Goal: Task Accomplishment & Management: Use online tool/utility

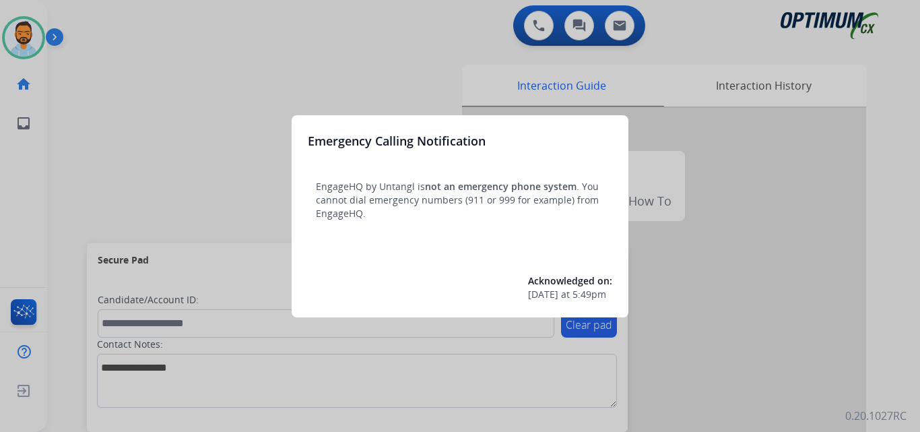
click at [100, 88] on div at bounding box center [460, 216] width 920 height 432
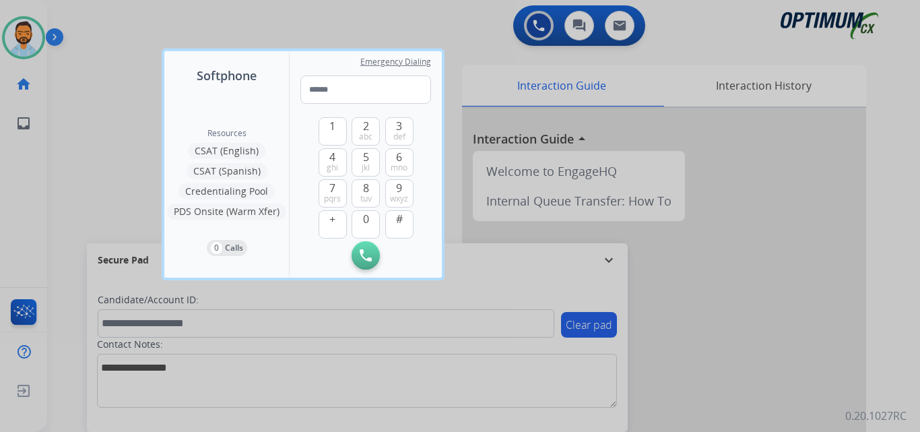
click at [78, 94] on div at bounding box center [460, 216] width 920 height 432
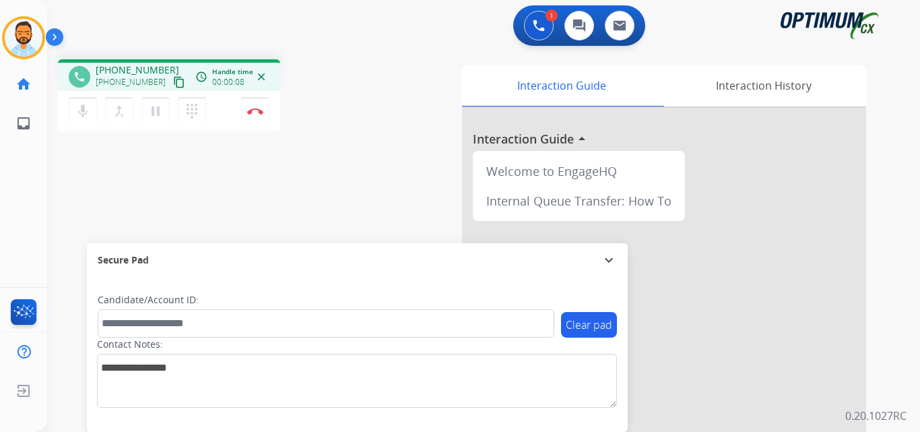
click at [173, 80] on mat-icon "content_copy" at bounding box center [179, 82] width 12 height 12
click at [257, 112] on img at bounding box center [255, 111] width 16 height 7
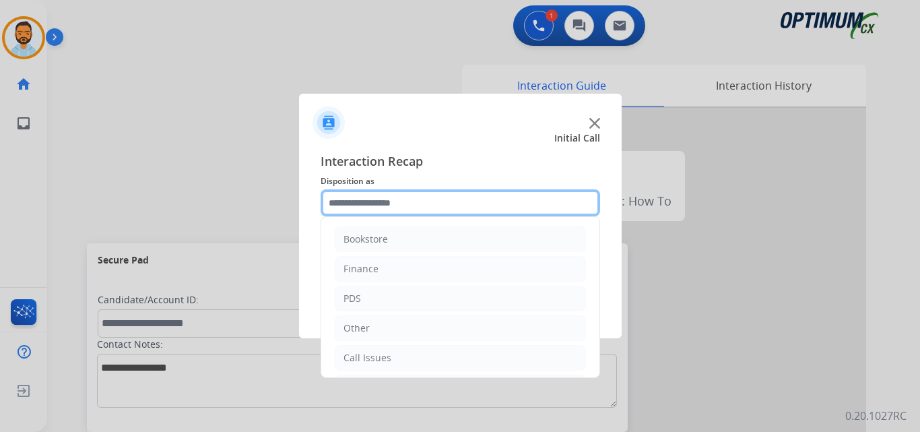
click at [419, 200] on input "text" at bounding box center [461, 202] width 280 height 27
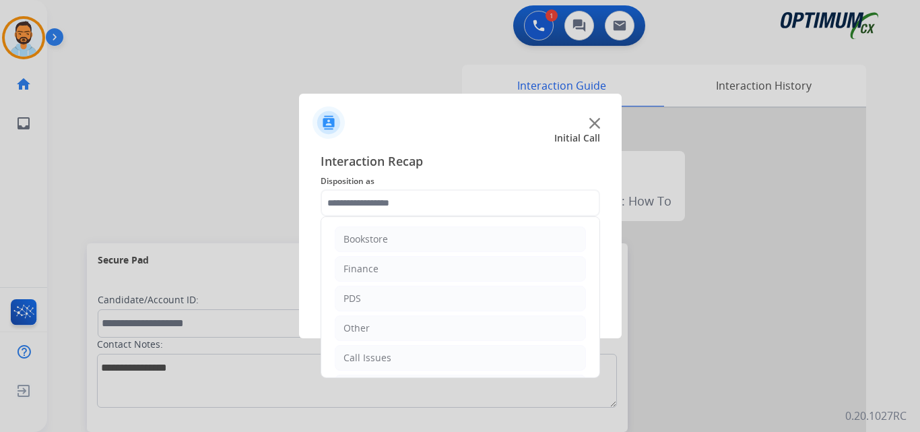
click at [495, 386] on div at bounding box center [460, 216] width 920 height 432
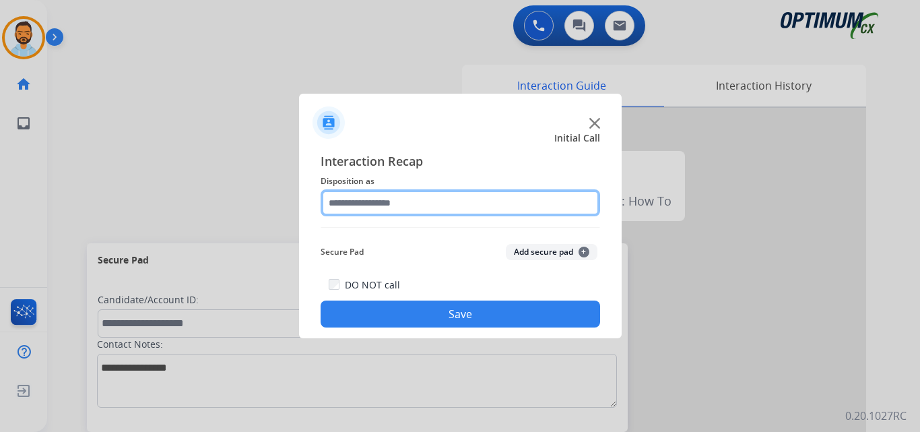
click at [440, 197] on input "text" at bounding box center [461, 202] width 280 height 27
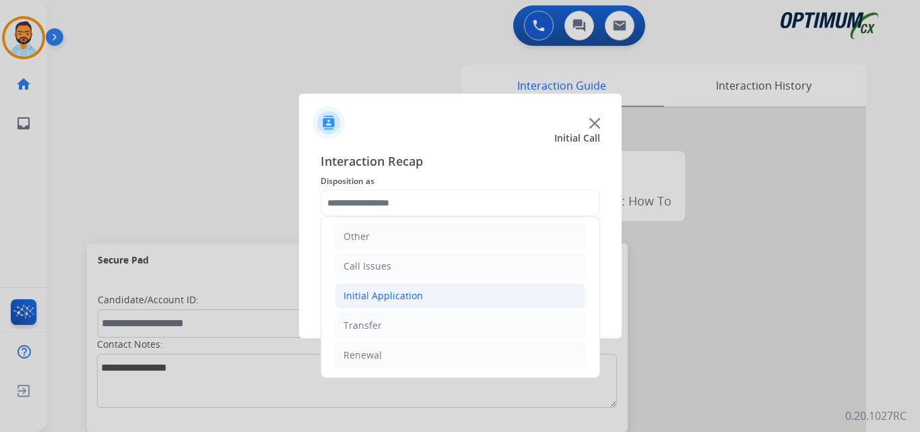
click at [433, 294] on li "Initial Application" at bounding box center [460, 296] width 251 height 26
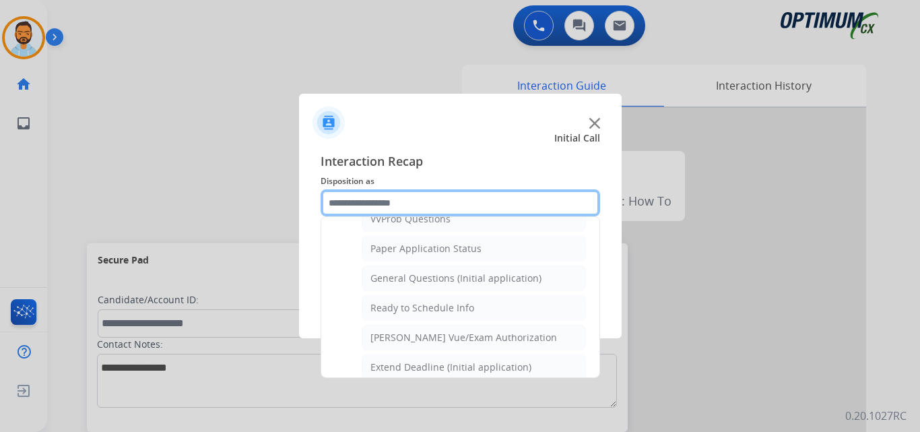
scroll to position [744, 0]
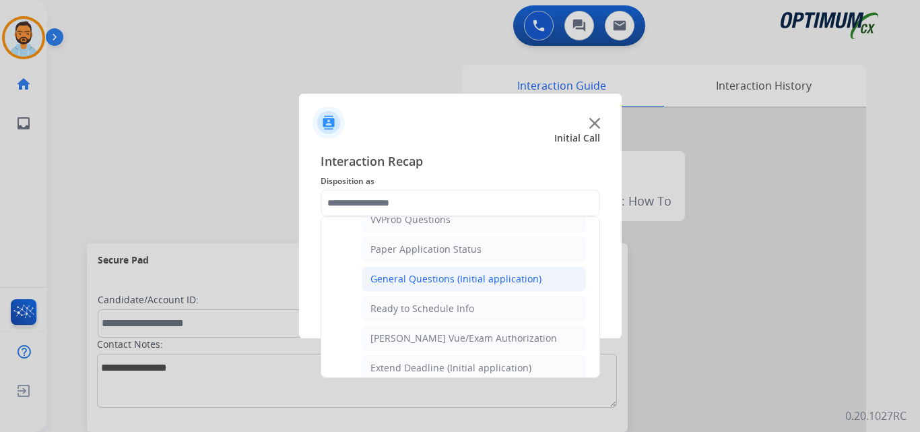
click at [499, 284] on div "General Questions (Initial application)" at bounding box center [455, 278] width 171 height 13
type input "**********"
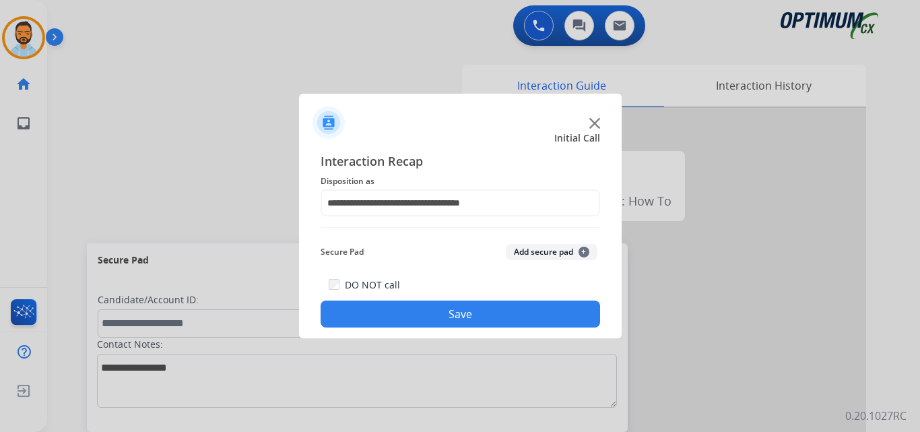
click at [484, 317] on button "Save" at bounding box center [461, 313] width 280 height 27
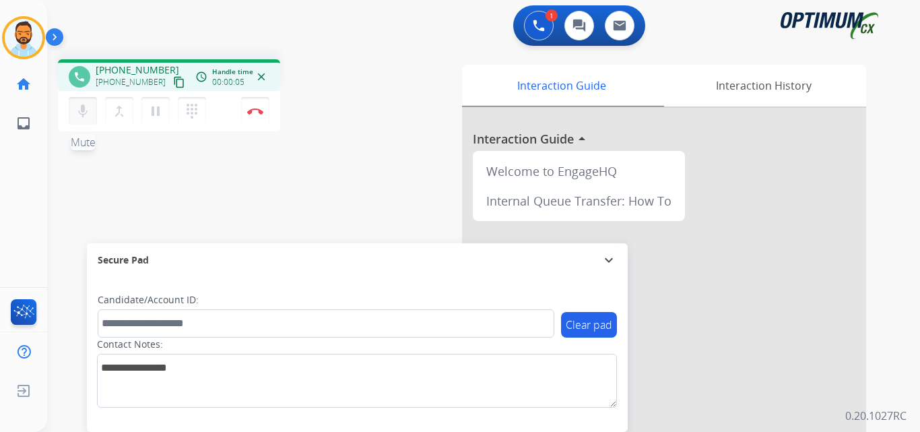
click at [81, 110] on mat-icon "mic" at bounding box center [83, 111] width 16 height 16
click at [81, 110] on mat-icon "mic_off" at bounding box center [83, 111] width 16 height 16
click at [173, 84] on mat-icon "content_copy" at bounding box center [179, 82] width 12 height 12
click at [92, 117] on button "mic Mute" at bounding box center [83, 111] width 28 height 28
click at [81, 103] on mat-icon "mic_off" at bounding box center [83, 111] width 16 height 16
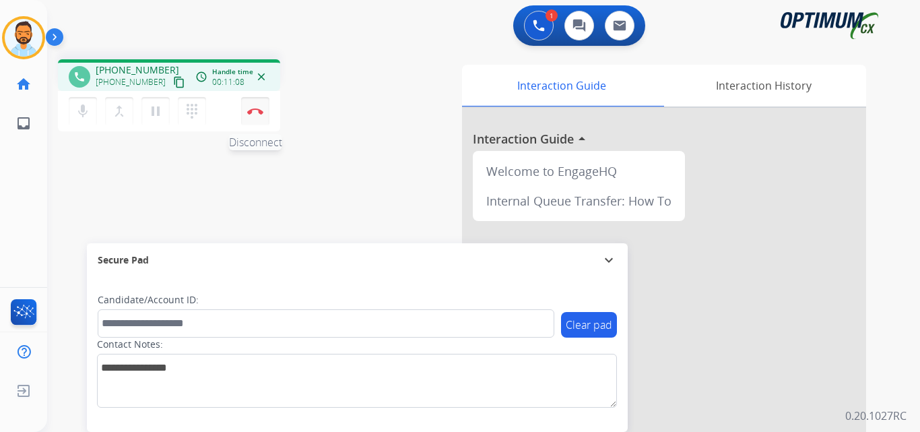
click at [257, 114] on img at bounding box center [255, 111] width 16 height 7
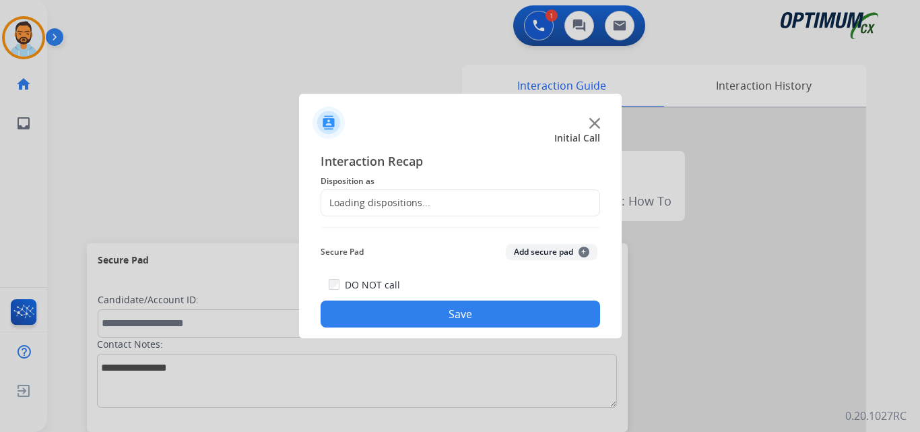
click at [504, 214] on div "Loading dispositions..." at bounding box center [461, 202] width 280 height 27
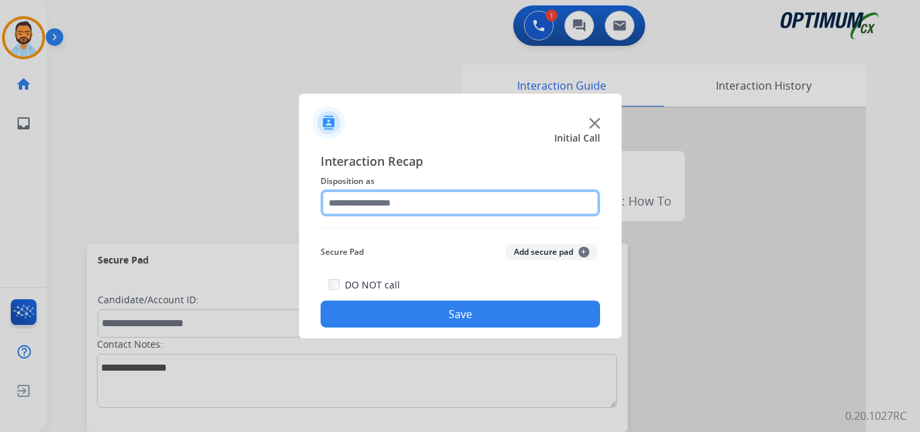
click at [527, 197] on input "text" at bounding box center [461, 202] width 280 height 27
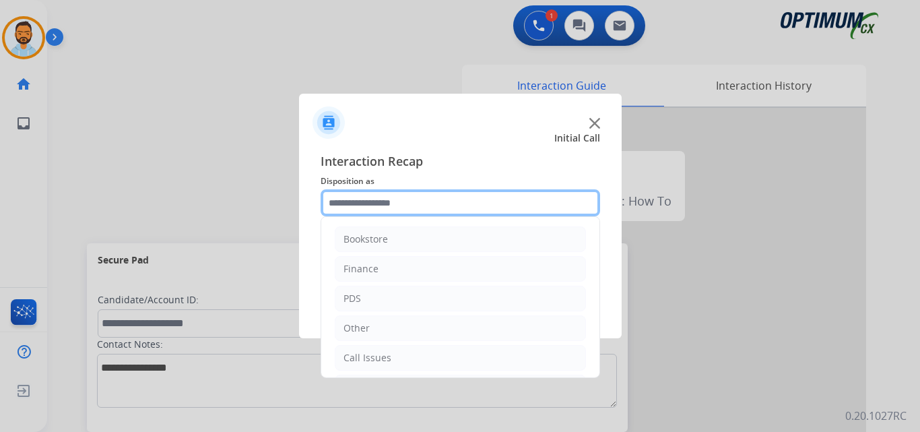
scroll to position [92, 0]
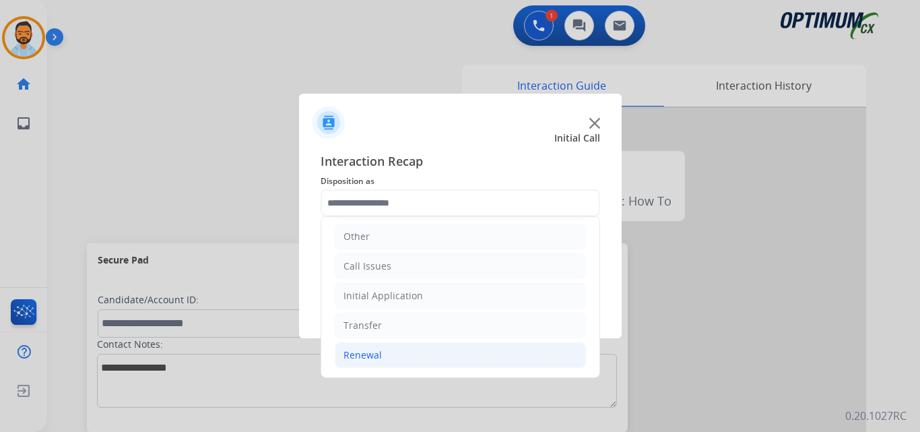
click at [414, 359] on li "Renewal" at bounding box center [460, 355] width 251 height 26
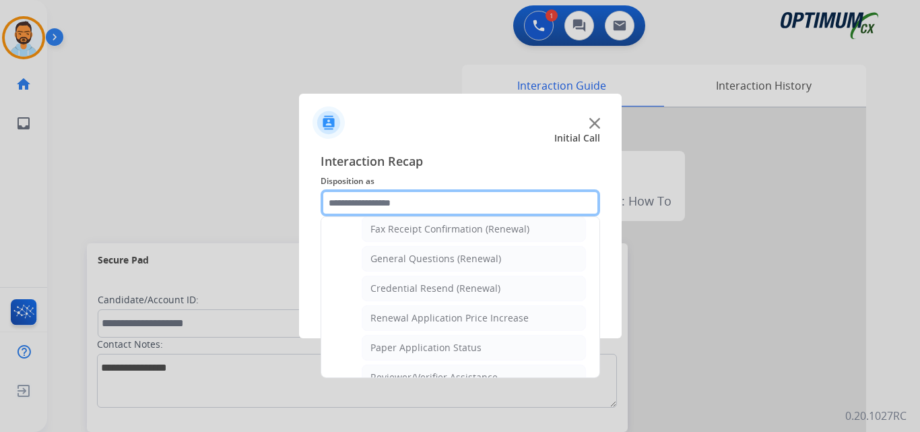
scroll to position [372, 0]
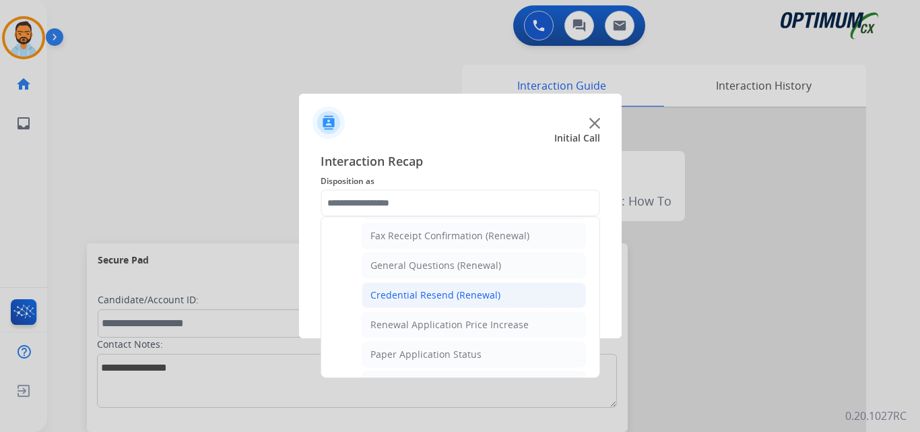
click at [495, 296] on div "Credential Resend (Renewal)" at bounding box center [435, 294] width 130 height 13
type input "**********"
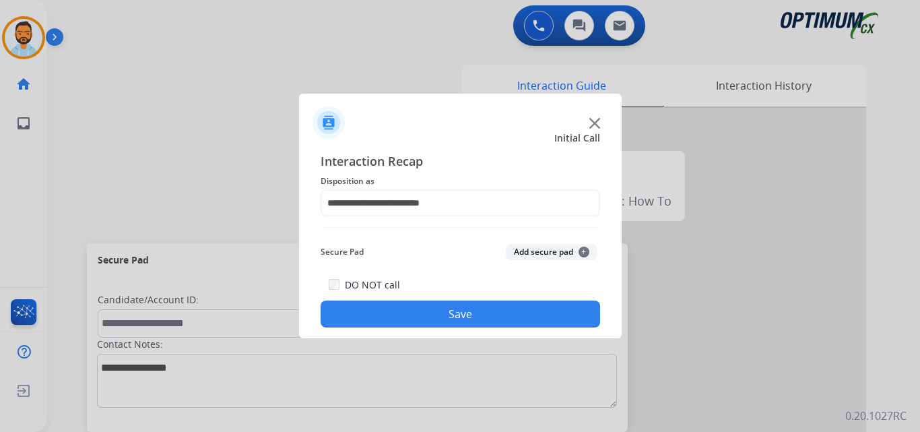
click at [490, 312] on button "Save" at bounding box center [461, 313] width 280 height 27
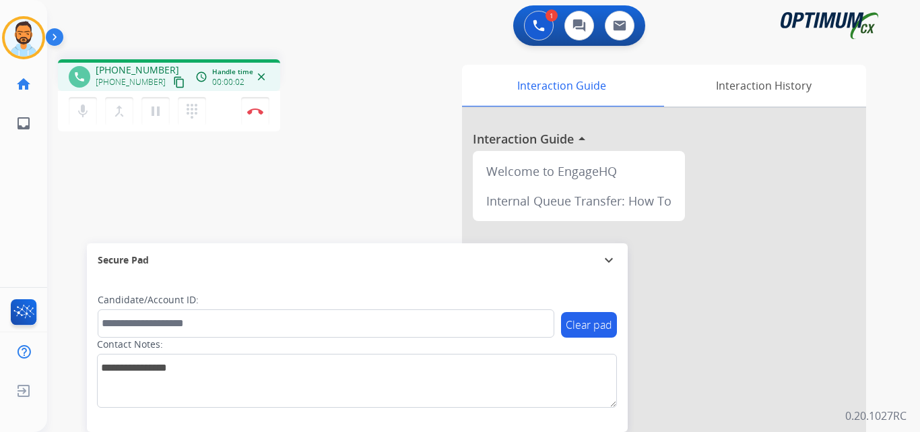
click at [171, 86] on button "content_copy" at bounding box center [179, 82] width 16 height 16
click at [259, 115] on button "Disconnect" at bounding box center [255, 111] width 28 height 28
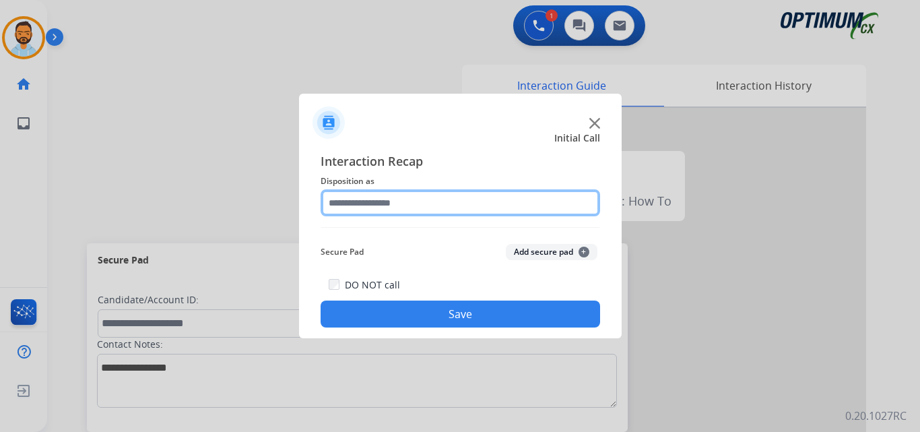
click at [473, 198] on input "text" at bounding box center [461, 202] width 280 height 27
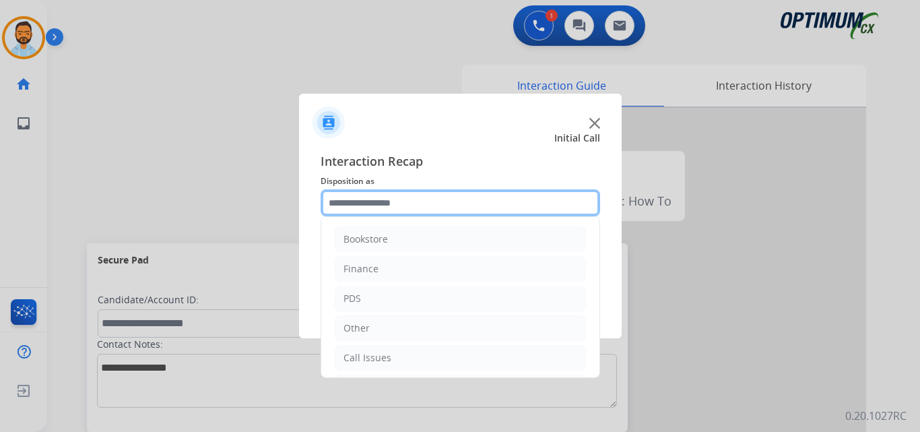
scroll to position [92, 0]
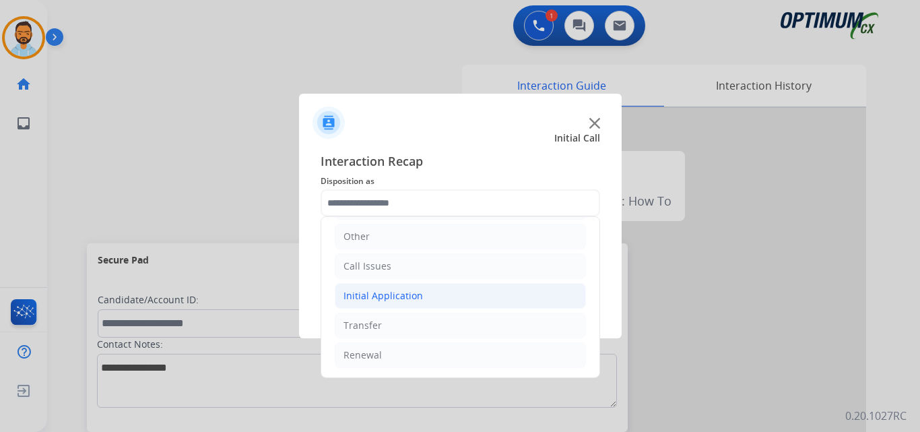
click at [421, 285] on li "Initial Application" at bounding box center [460, 296] width 251 height 26
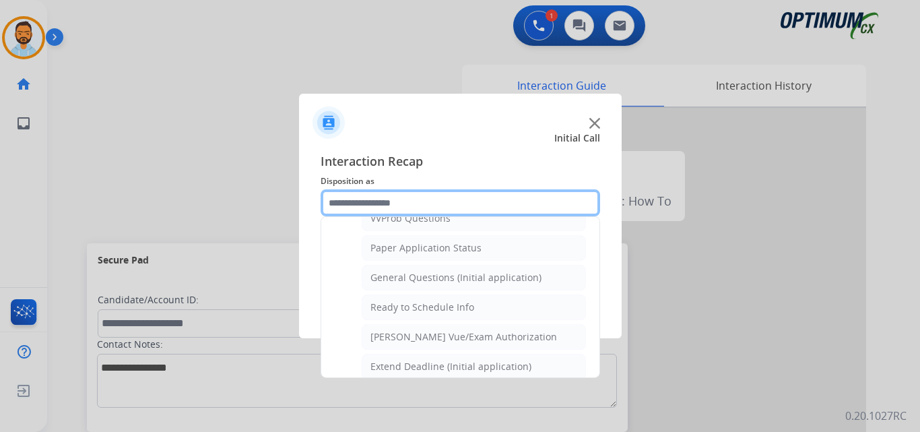
scroll to position [743, 0]
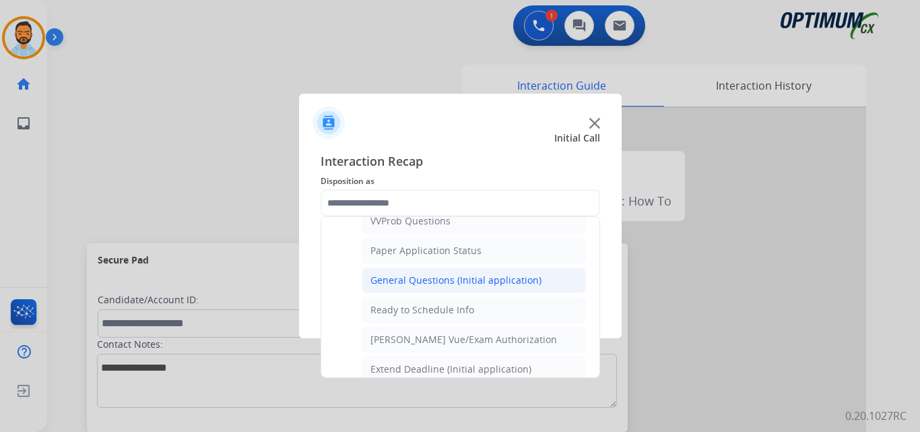
click at [448, 279] on div "General Questions (Initial application)" at bounding box center [455, 279] width 171 height 13
type input "**********"
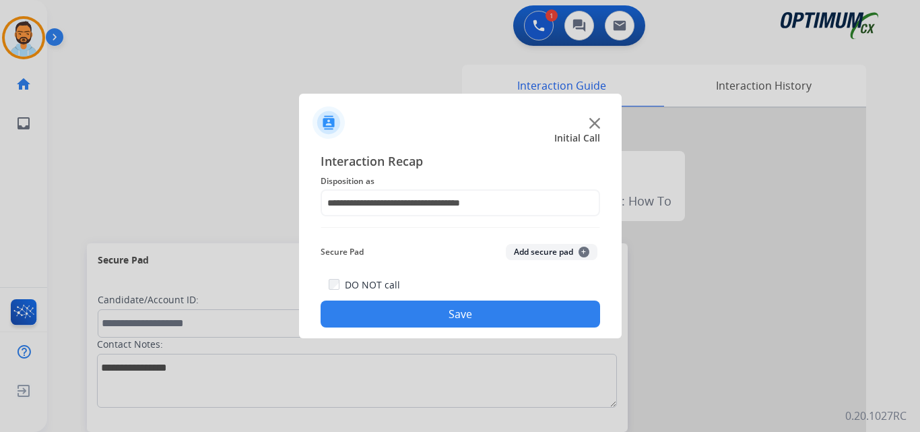
click at [463, 308] on button "Save" at bounding box center [461, 313] width 280 height 27
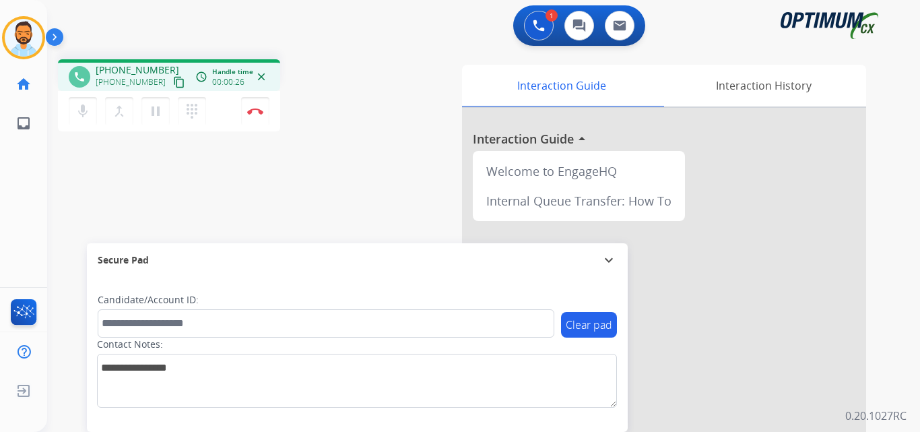
click at [173, 84] on mat-icon "content_copy" at bounding box center [179, 82] width 12 height 12
click at [263, 112] on button "Disconnect" at bounding box center [255, 111] width 28 height 28
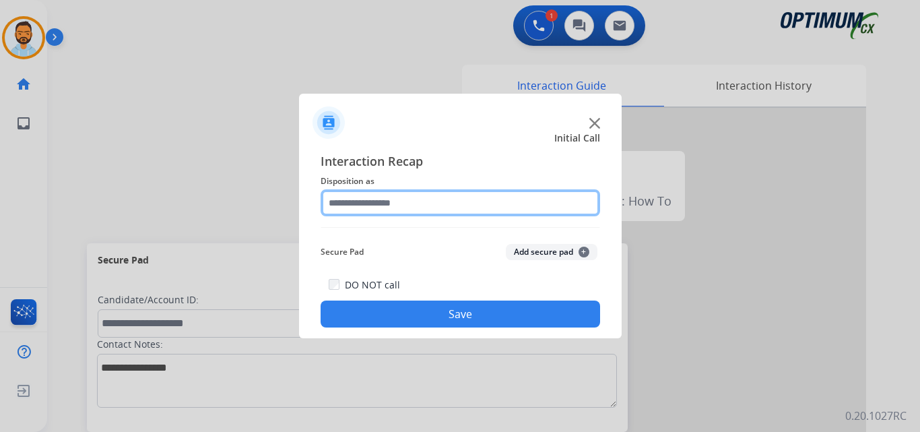
click at [409, 205] on input "text" at bounding box center [461, 202] width 280 height 27
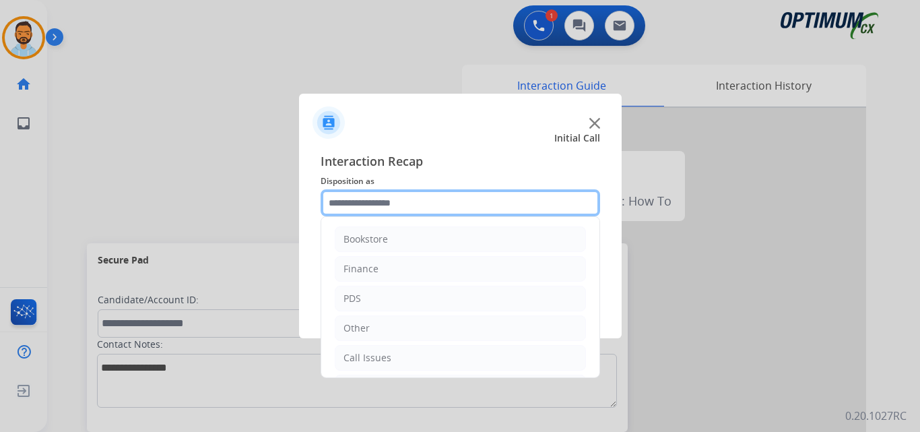
scroll to position [92, 0]
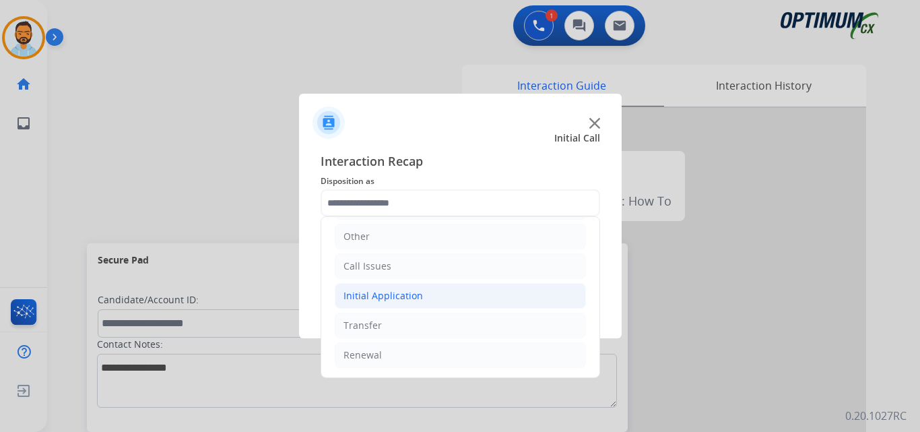
click at [384, 291] on div "Initial Application" at bounding box center [383, 295] width 79 height 13
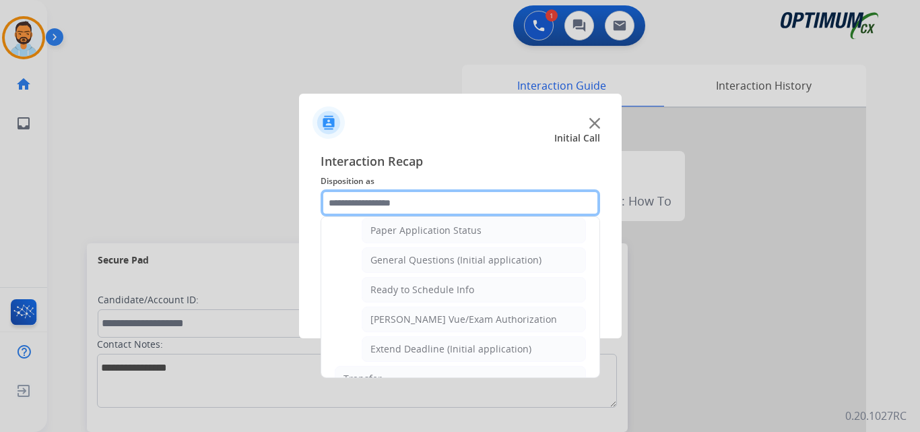
scroll to position [758, 0]
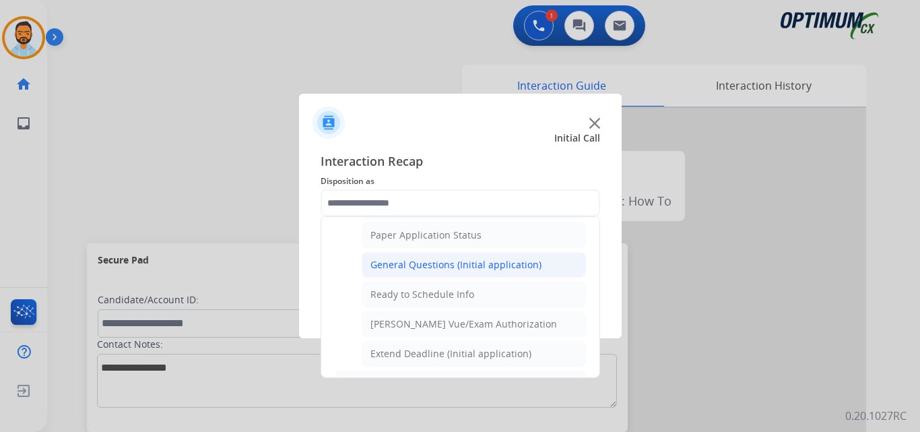
click at [432, 261] on div "General Questions (Initial application)" at bounding box center [455, 264] width 171 height 13
type input "**********"
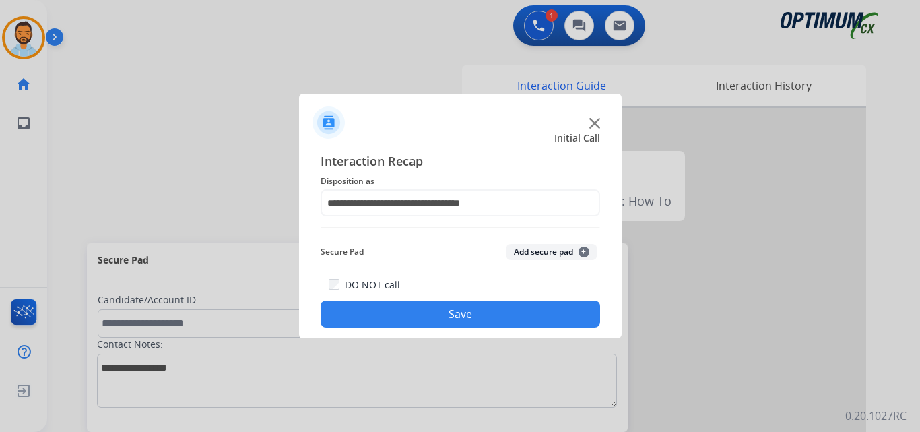
click at [412, 320] on button "Save" at bounding box center [461, 313] width 280 height 27
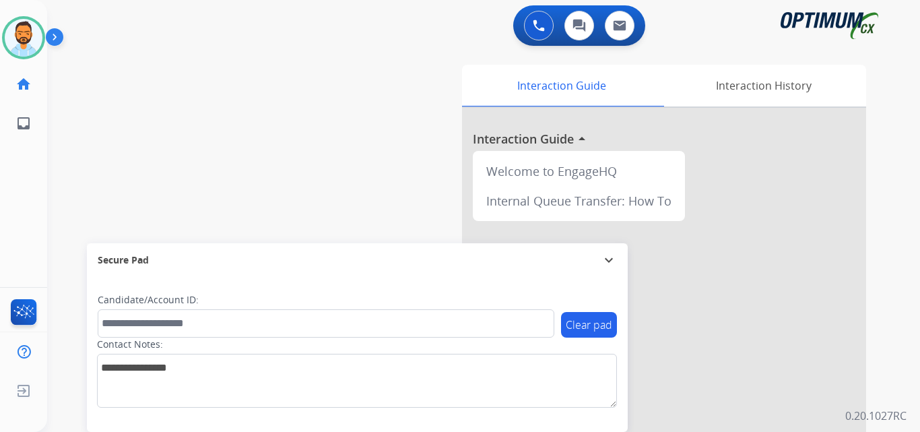
click at [57, 38] on img at bounding box center [57, 40] width 23 height 26
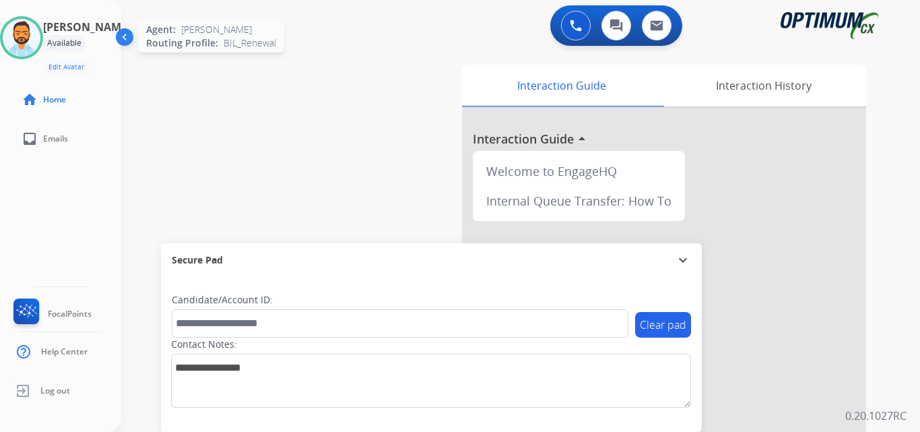
click at [40, 49] on img at bounding box center [22, 38] width 38 height 38
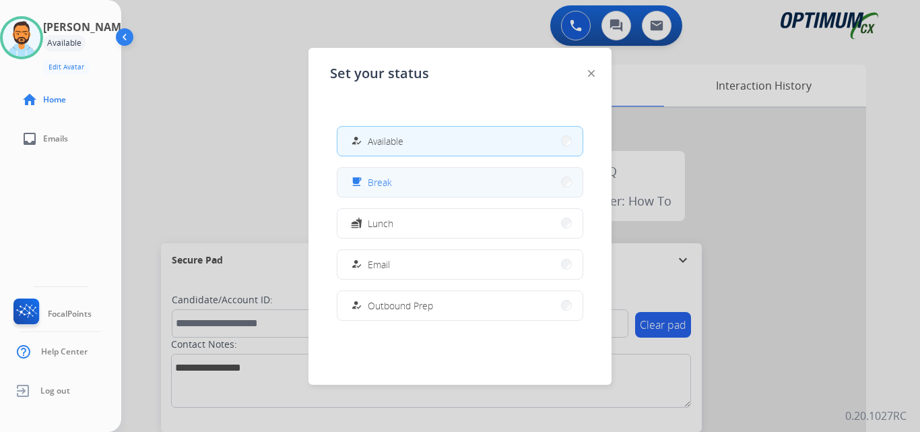
click at [409, 183] on button "free_breakfast Break" at bounding box center [459, 182] width 245 height 29
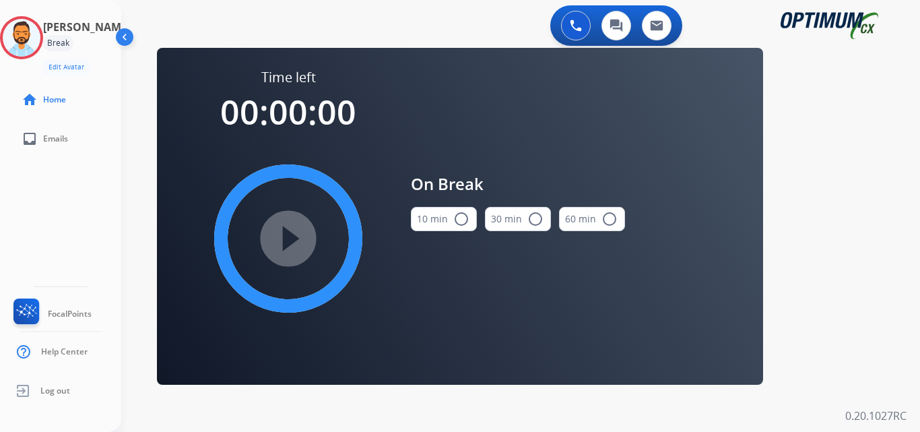
click at [457, 220] on mat-icon "radio_button_unchecked" at bounding box center [461, 219] width 16 height 16
click at [296, 230] on mat-icon "play_circle_filled" at bounding box center [288, 238] width 16 height 16
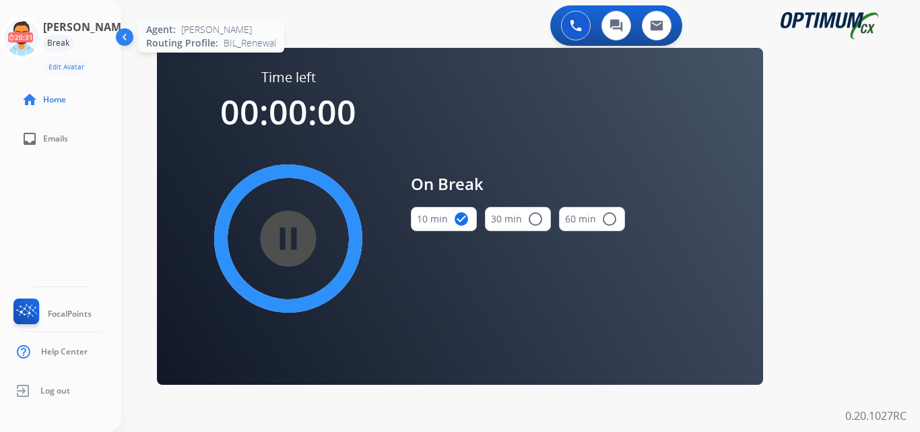
click at [40, 36] on icon at bounding box center [22, 38] width 44 height 44
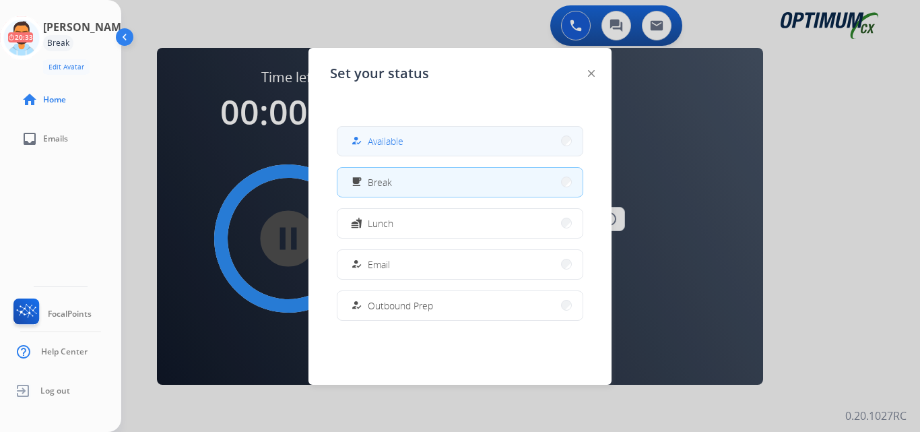
click at [442, 129] on button "how_to_reg Available" at bounding box center [459, 141] width 245 height 29
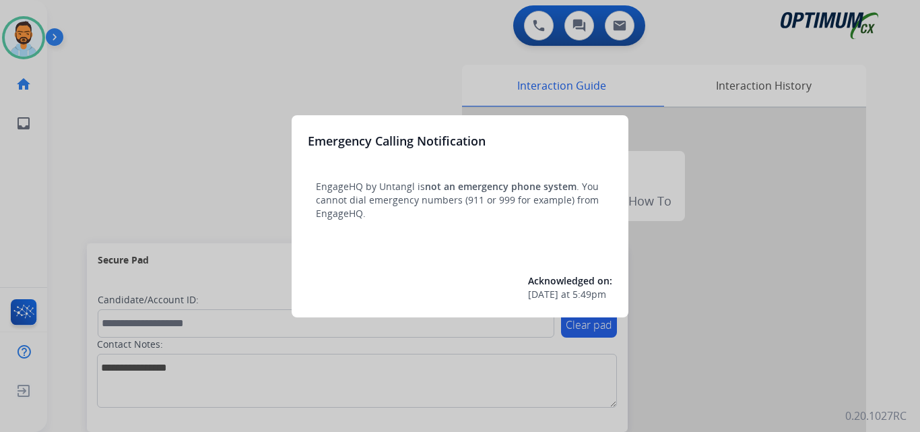
click at [116, 101] on div at bounding box center [460, 216] width 920 height 432
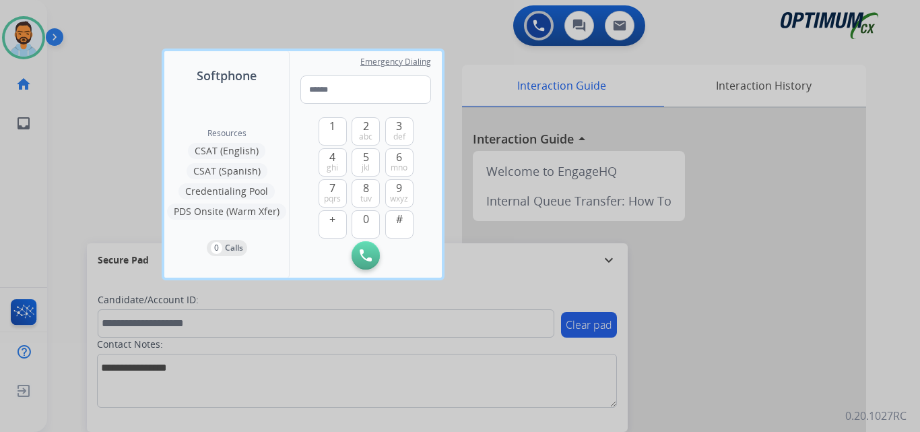
click at [116, 101] on div at bounding box center [460, 216] width 920 height 432
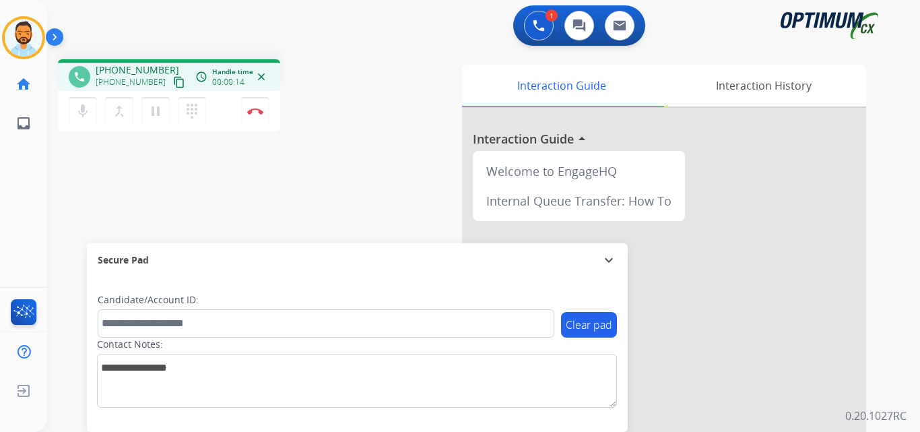
click at [173, 83] on mat-icon "content_copy" at bounding box center [179, 82] width 12 height 12
click at [259, 104] on button "Disconnect" at bounding box center [255, 111] width 28 height 28
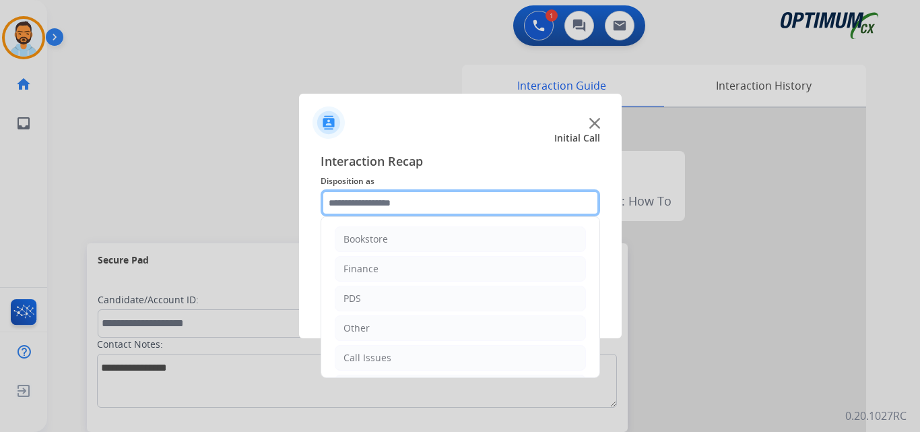
click at [407, 201] on input "text" at bounding box center [461, 202] width 280 height 27
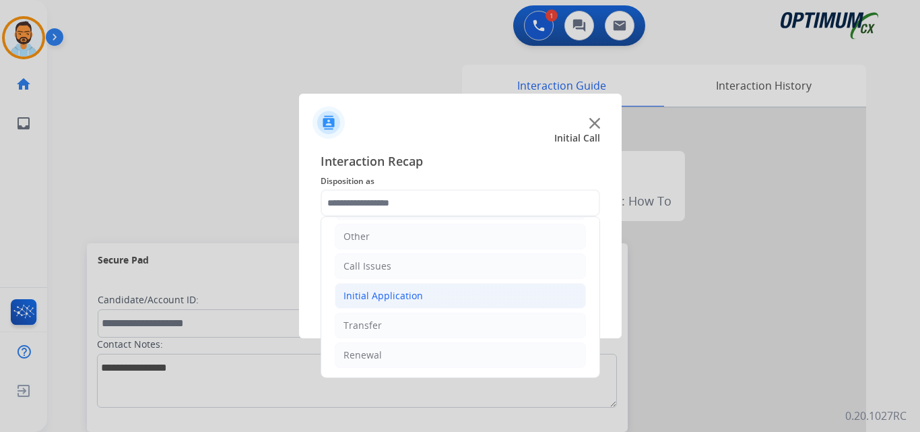
click at [420, 290] on li "Initial Application" at bounding box center [460, 296] width 251 height 26
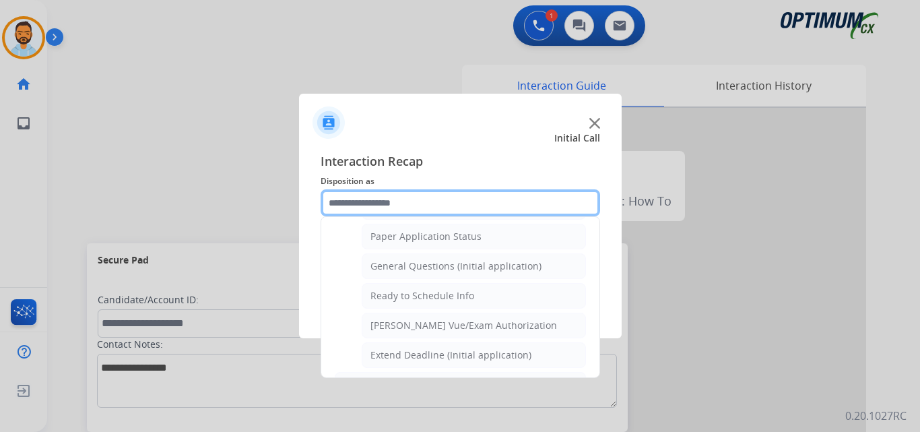
scroll to position [754, 0]
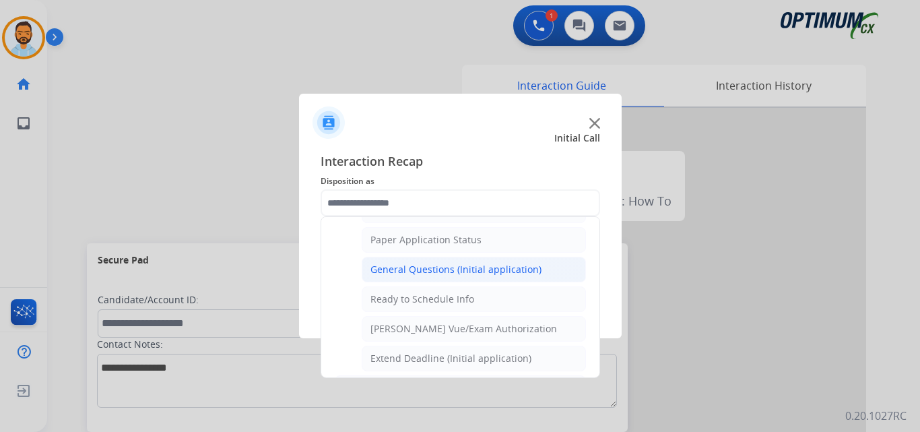
click at [473, 269] on div "General Questions (Initial application)" at bounding box center [455, 269] width 171 height 13
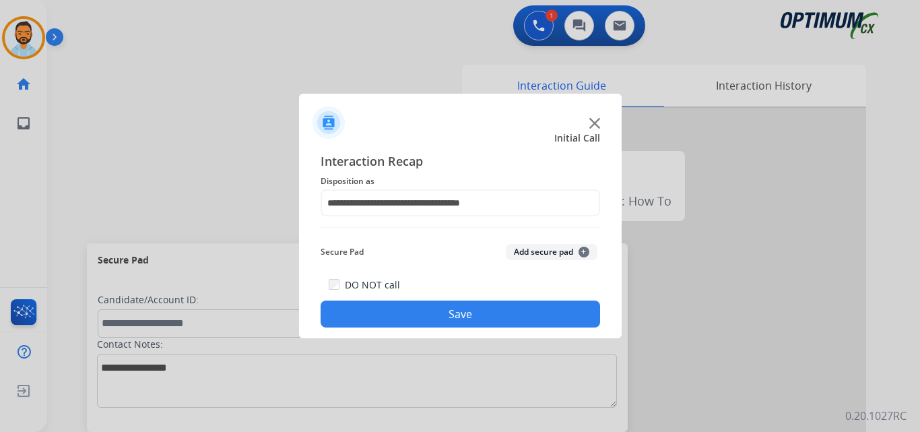
click at [514, 300] on div "DO NOT call Save" at bounding box center [461, 301] width 280 height 51
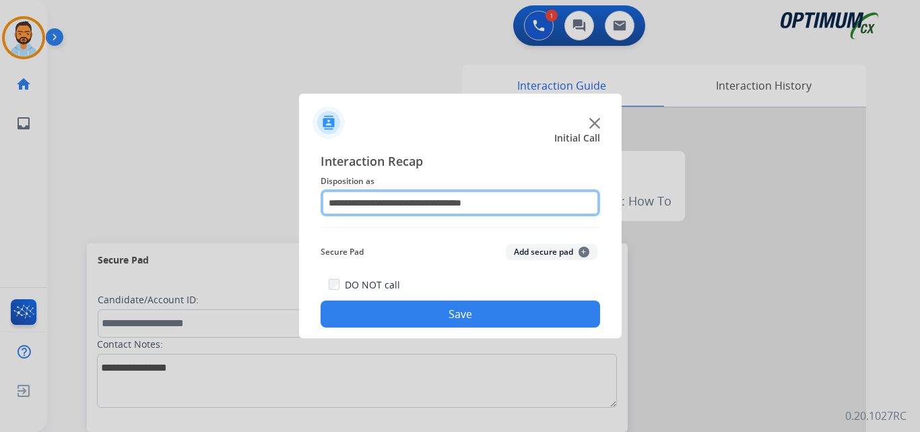
click at [470, 197] on input "**********" at bounding box center [461, 202] width 280 height 27
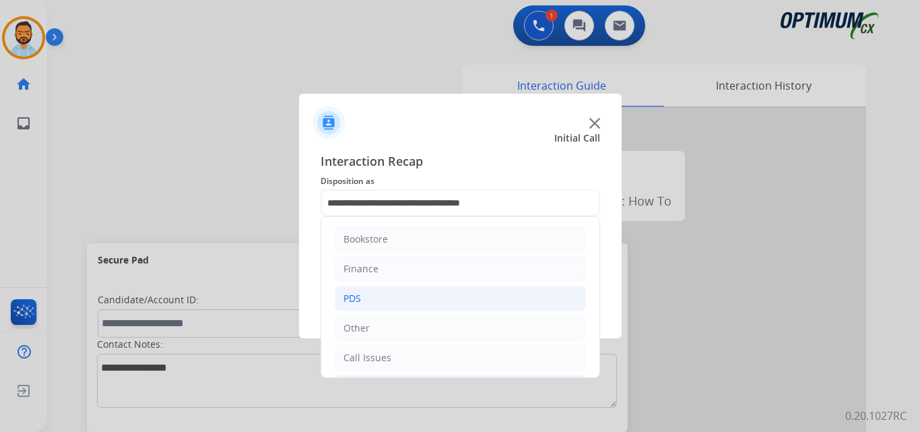
click at [374, 301] on li "PDS" at bounding box center [460, 299] width 251 height 26
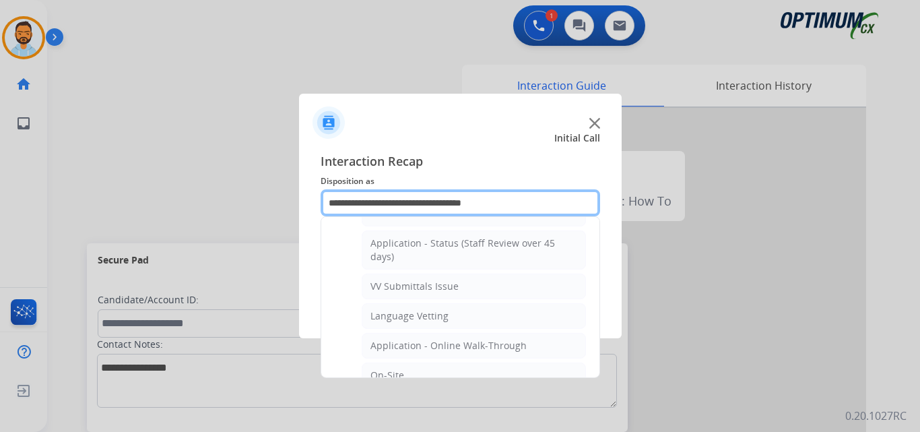
scroll to position [216, 0]
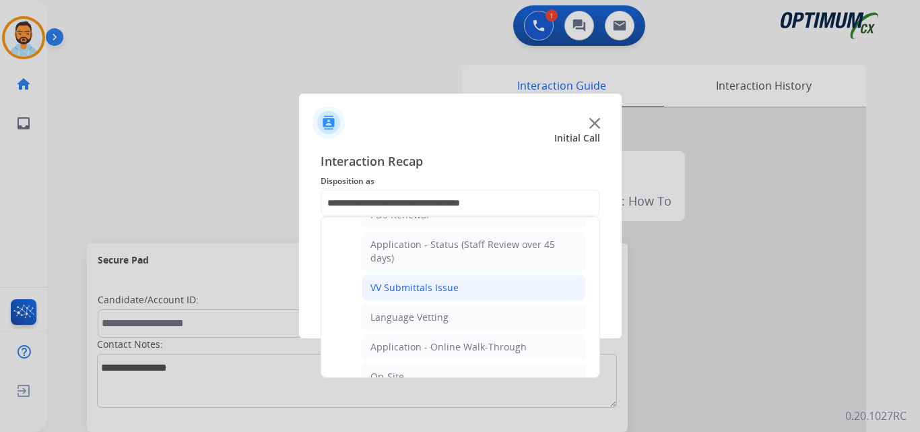
click at [480, 282] on li "VV Submittals Issue" at bounding box center [474, 288] width 224 height 26
type input "**********"
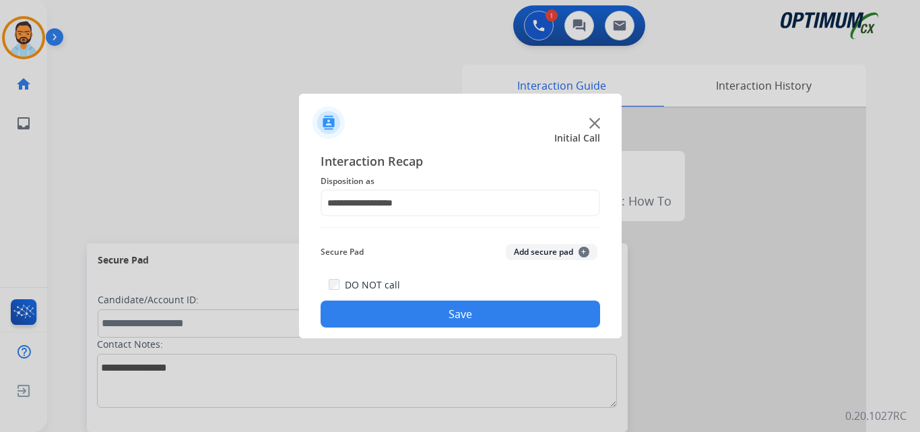
click at [471, 317] on button "Save" at bounding box center [461, 313] width 280 height 27
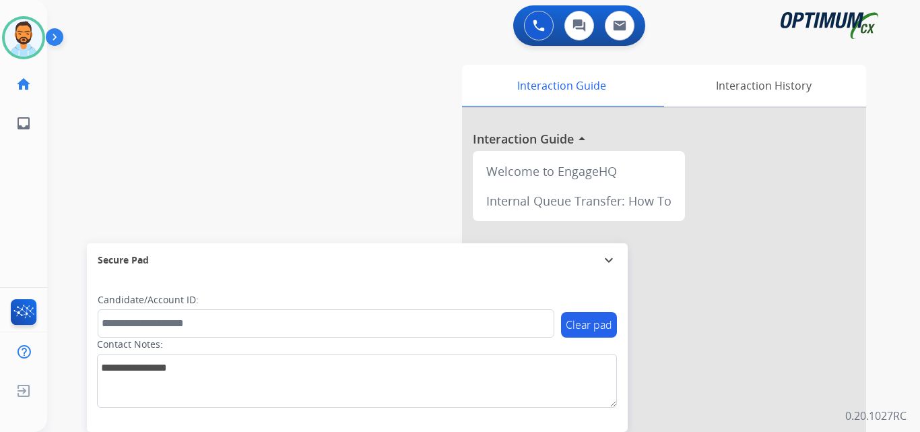
click at [62, 44] on img at bounding box center [57, 40] width 23 height 26
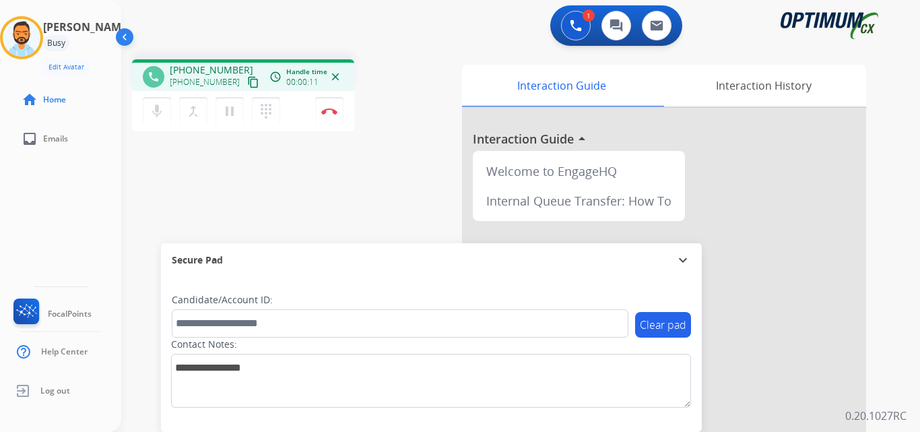
click at [247, 84] on mat-icon "content_copy" at bounding box center [253, 82] width 12 height 12
click at [329, 118] on button "Disconnect" at bounding box center [329, 111] width 28 height 28
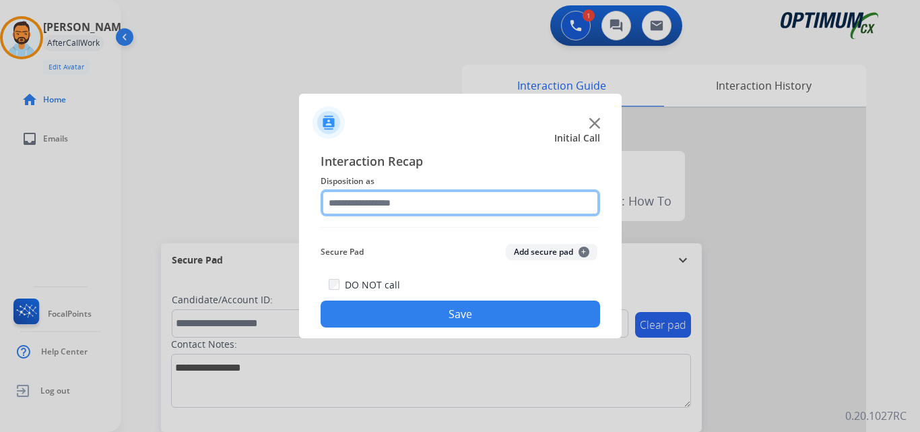
click at [374, 213] on input "text" at bounding box center [461, 202] width 280 height 27
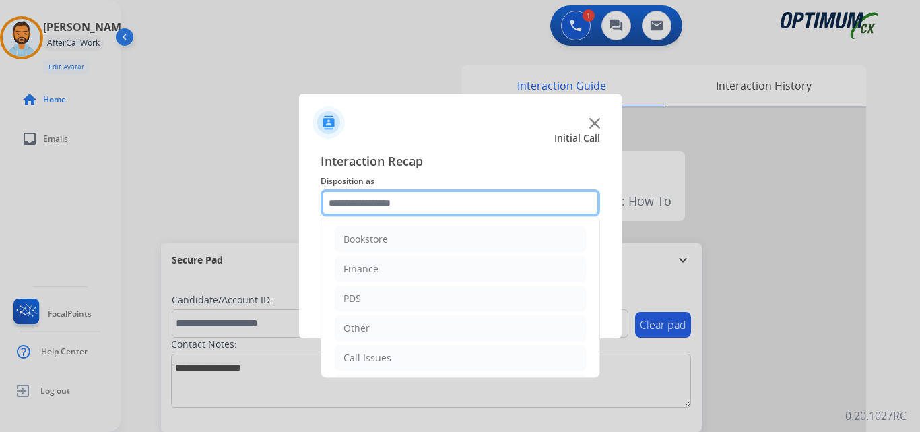
scroll to position [92, 0]
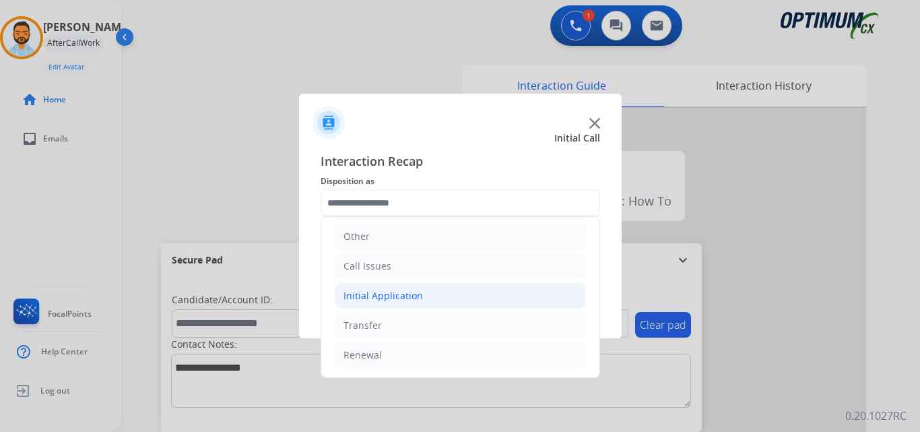
click at [405, 283] on li "Initial Application" at bounding box center [460, 296] width 251 height 26
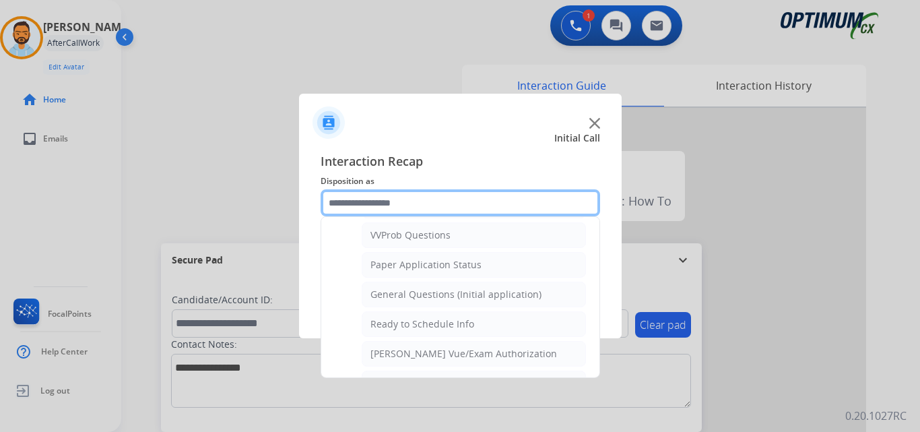
scroll to position [727, 0]
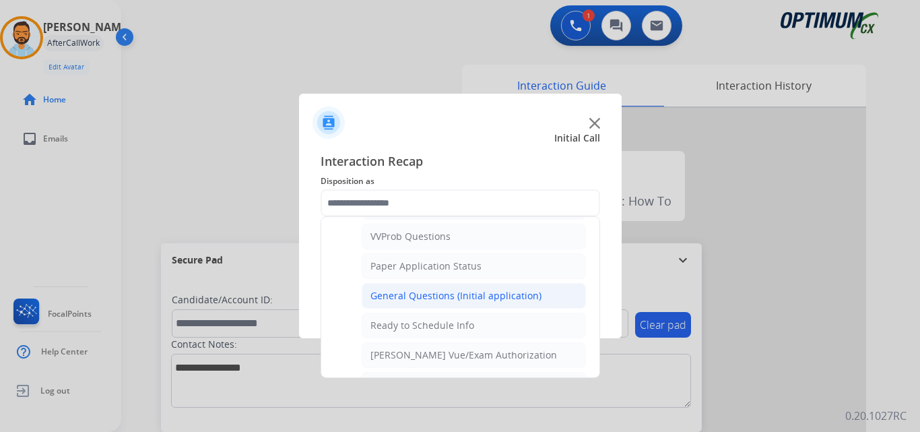
click at [409, 298] on div "General Questions (Initial application)" at bounding box center [455, 295] width 171 height 13
type input "**********"
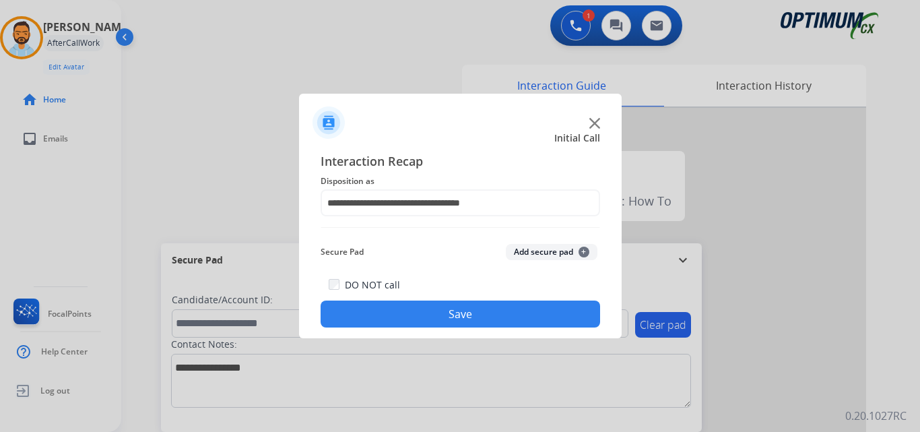
click at [407, 327] on div "DO NOT call Save" at bounding box center [461, 301] width 280 height 51
click at [399, 306] on button "Save" at bounding box center [461, 313] width 280 height 27
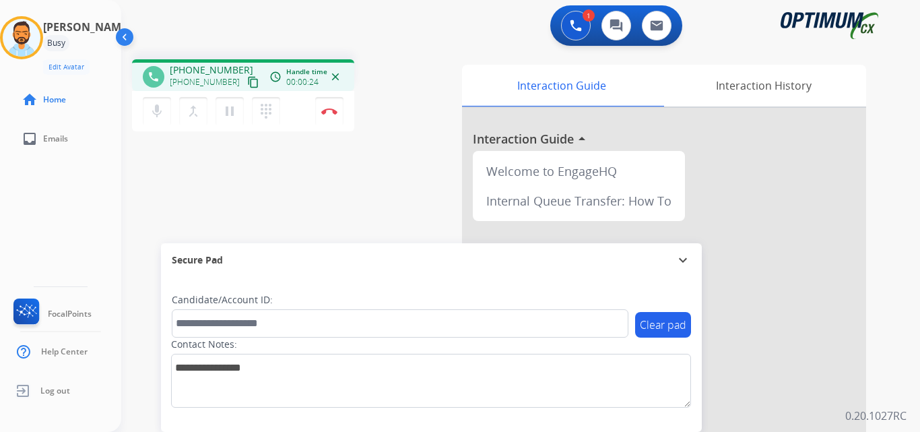
click at [247, 88] on mat-icon "content_copy" at bounding box center [253, 82] width 12 height 12
click at [337, 116] on button "Disconnect" at bounding box center [329, 111] width 28 height 28
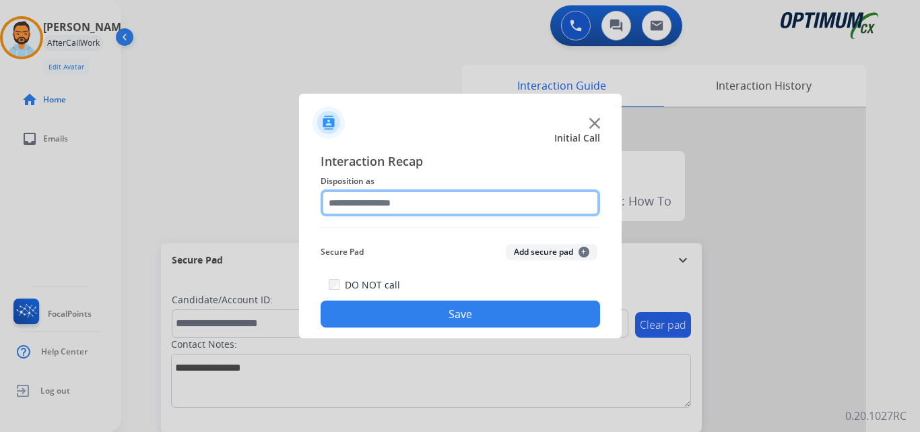
click at [434, 189] on input "text" at bounding box center [461, 202] width 280 height 27
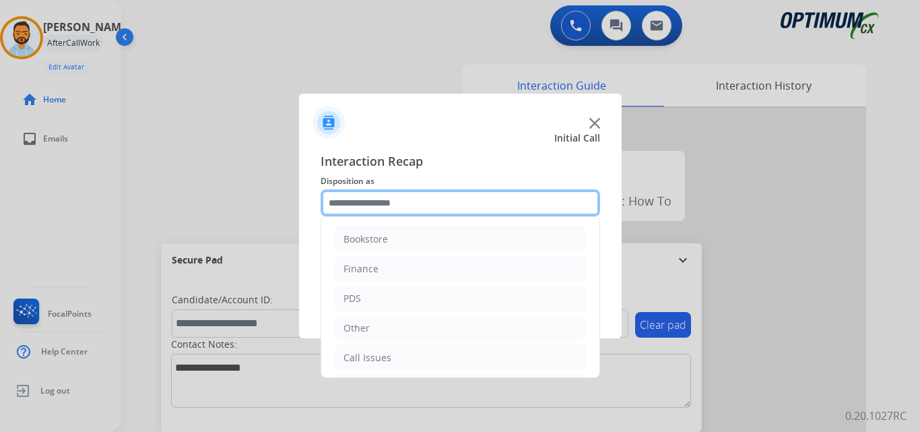
scroll to position [92, 0]
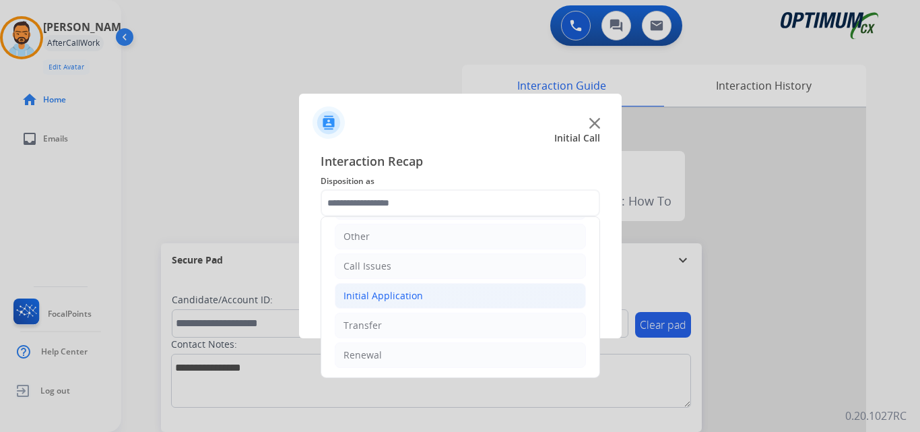
click at [401, 294] on div "Initial Application" at bounding box center [383, 295] width 79 height 13
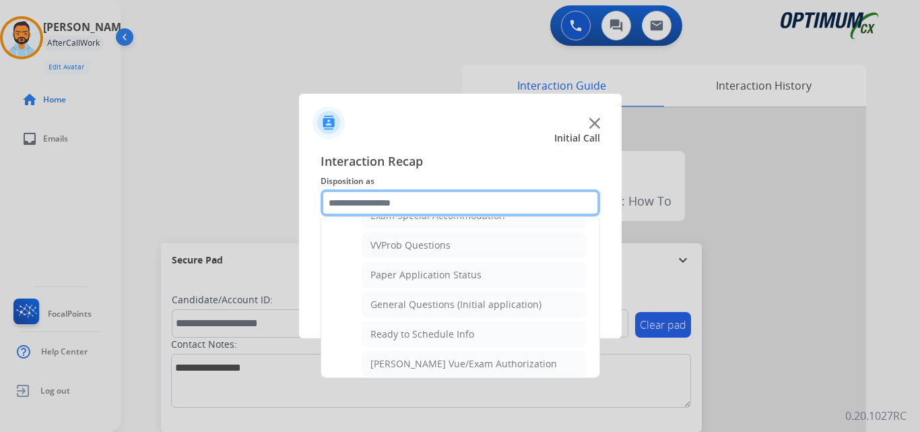
scroll to position [728, 0]
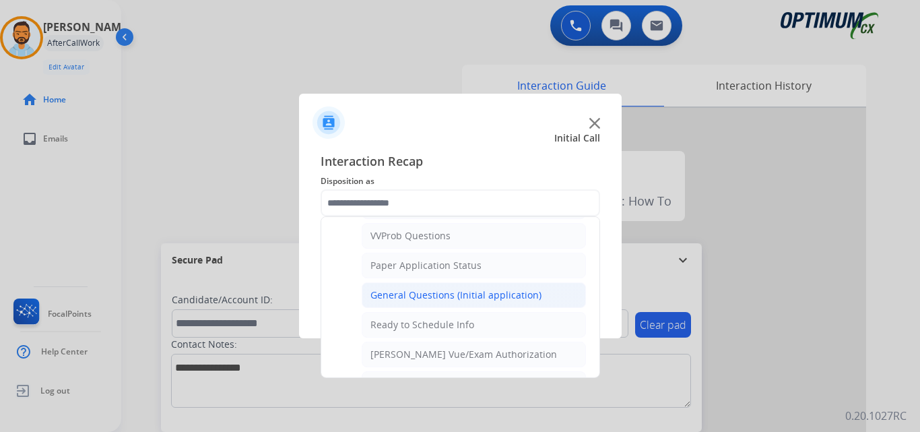
click at [436, 290] on div "General Questions (Initial application)" at bounding box center [455, 294] width 171 height 13
type input "**********"
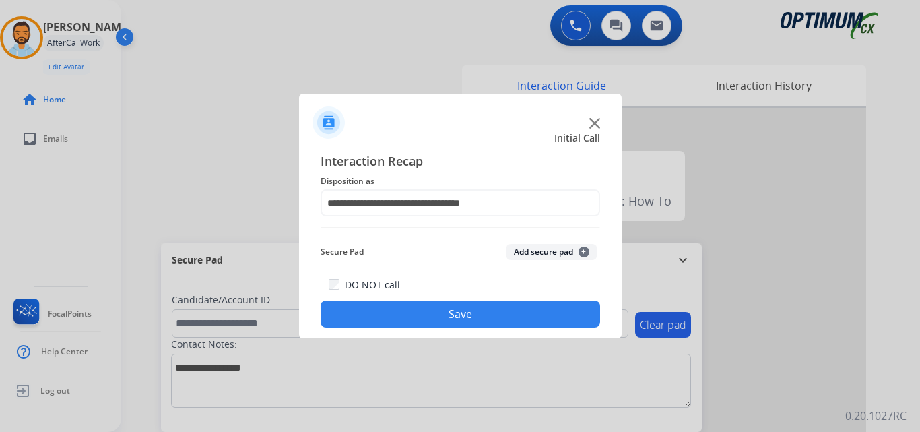
click at [448, 314] on button "Save" at bounding box center [461, 313] width 280 height 27
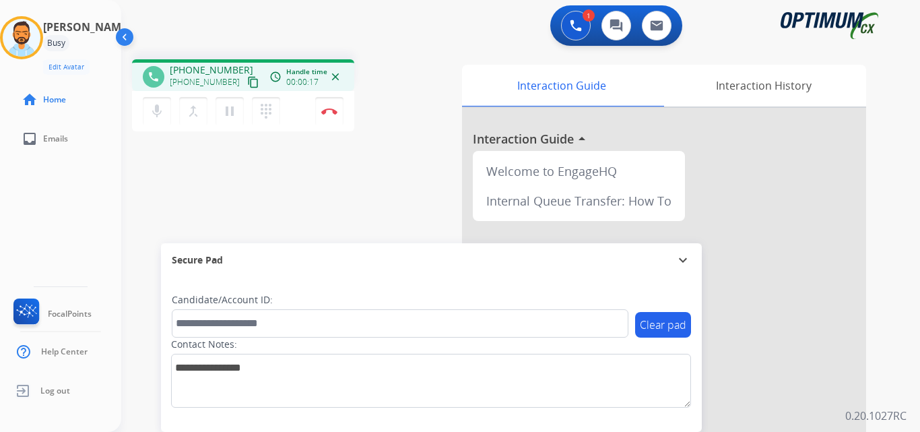
click at [247, 86] on mat-icon "content_copy" at bounding box center [253, 82] width 12 height 12
click at [329, 113] on img at bounding box center [329, 111] width 16 height 7
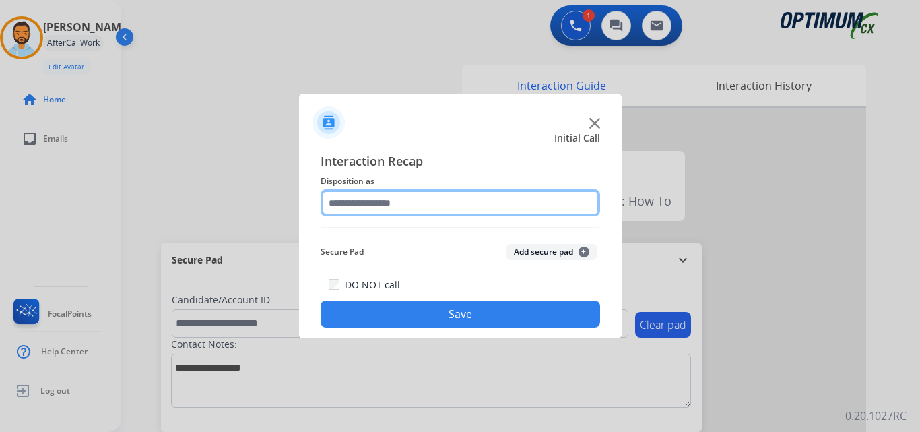
click at [506, 214] on input "text" at bounding box center [461, 202] width 280 height 27
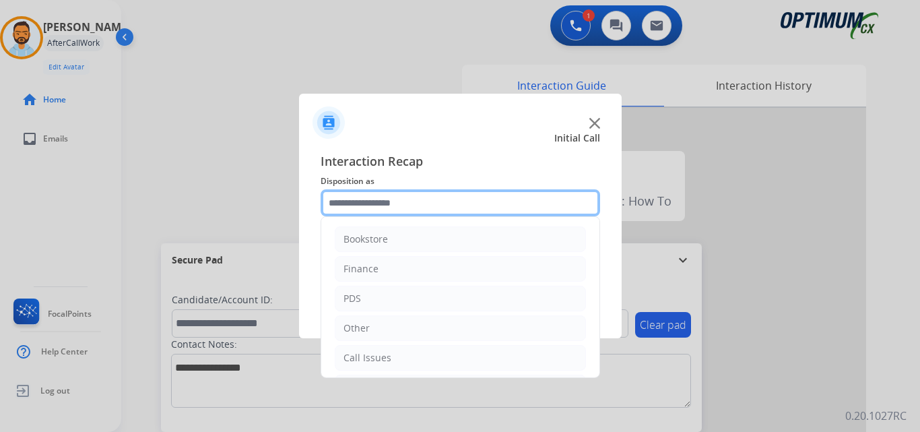
scroll to position [92, 0]
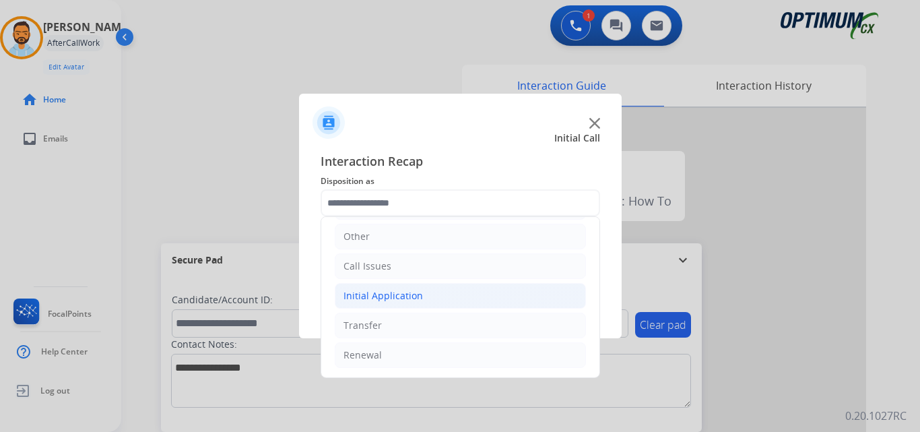
click at [445, 299] on li "Initial Application" at bounding box center [460, 296] width 251 height 26
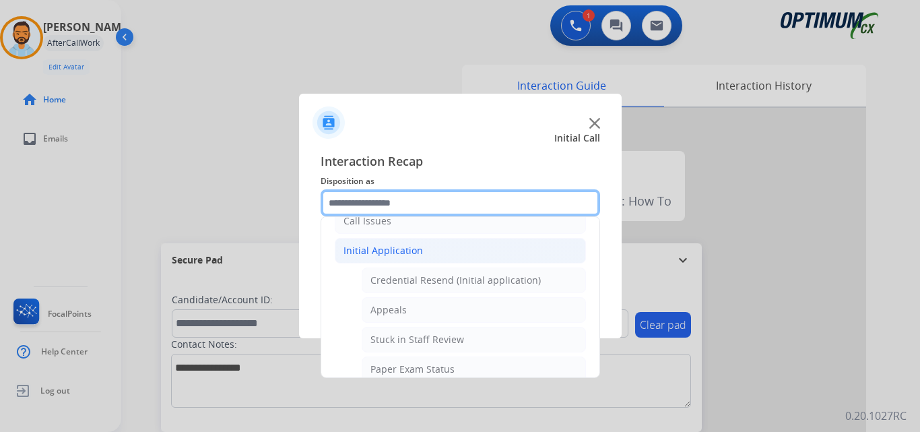
scroll to position [150, 0]
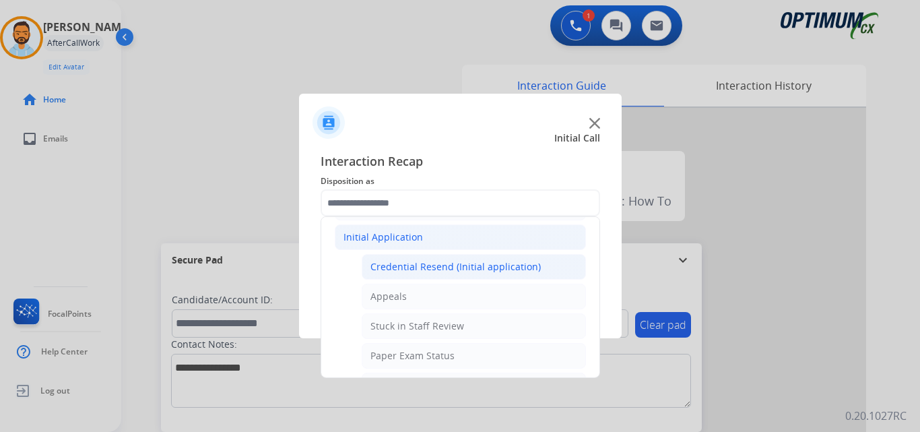
click at [480, 265] on div "Credential Resend (Initial application)" at bounding box center [455, 266] width 170 height 13
type input "**********"
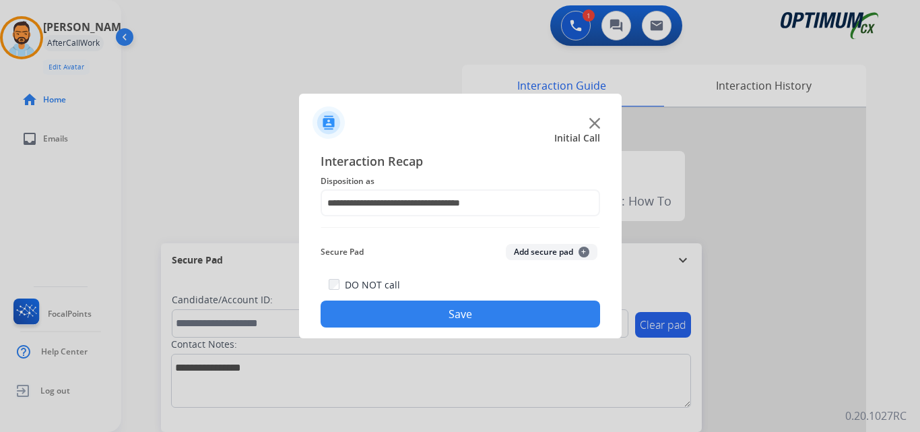
click at [466, 316] on button "Save" at bounding box center [461, 313] width 280 height 27
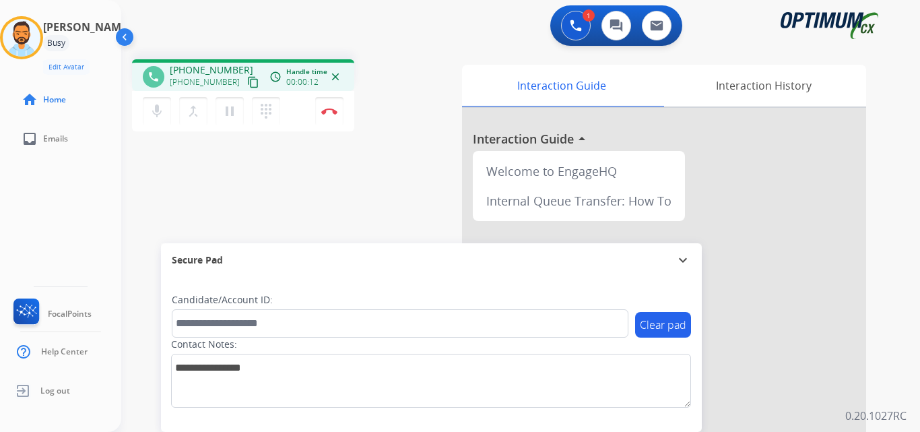
click at [247, 82] on mat-icon "content_copy" at bounding box center [253, 82] width 12 height 12
click at [328, 112] on img at bounding box center [329, 111] width 16 height 7
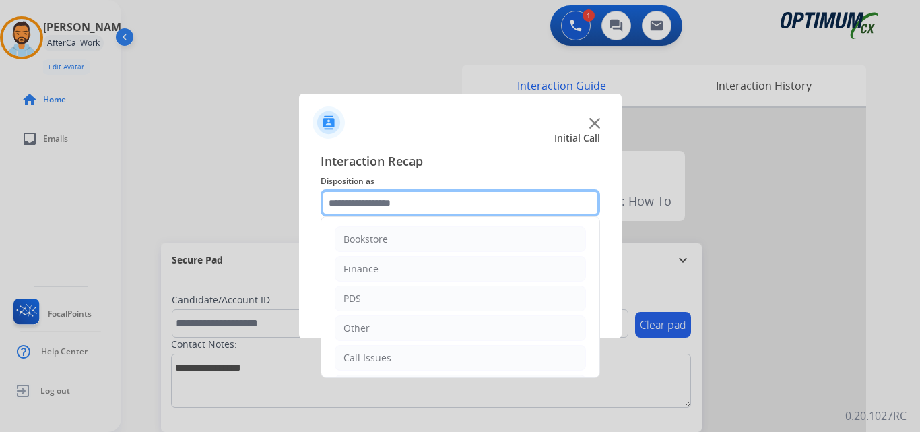
click at [384, 203] on input "text" at bounding box center [461, 202] width 280 height 27
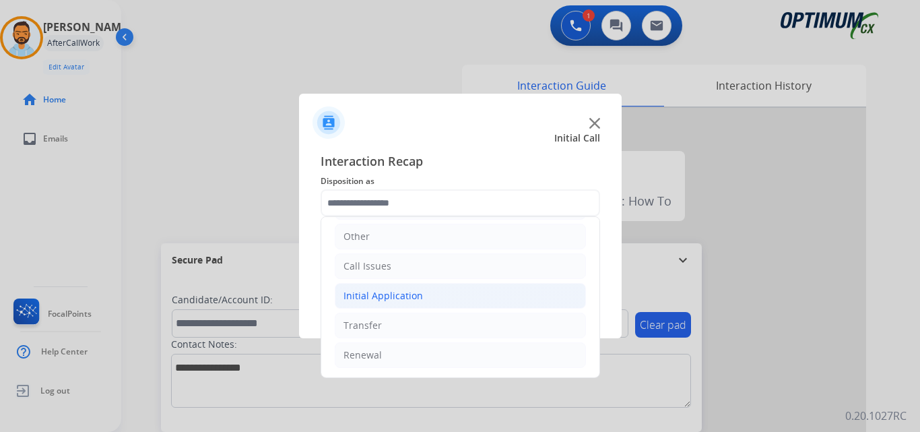
click at [403, 295] on div "Initial Application" at bounding box center [383, 295] width 79 height 13
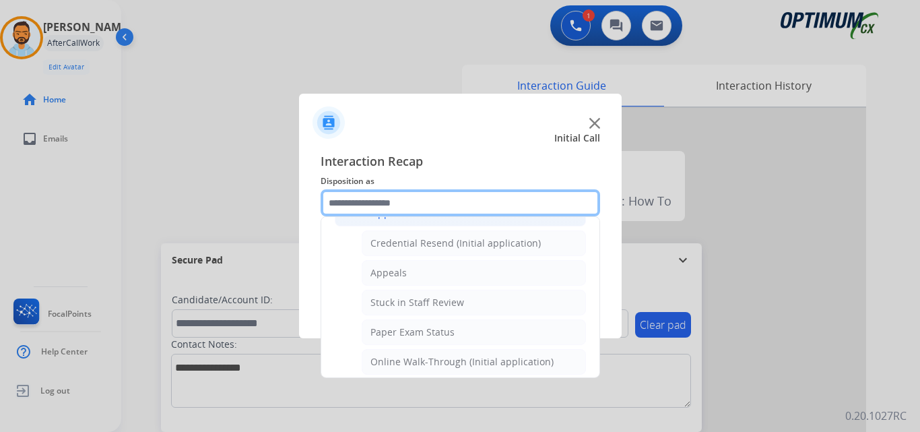
scroll to position [173, 0]
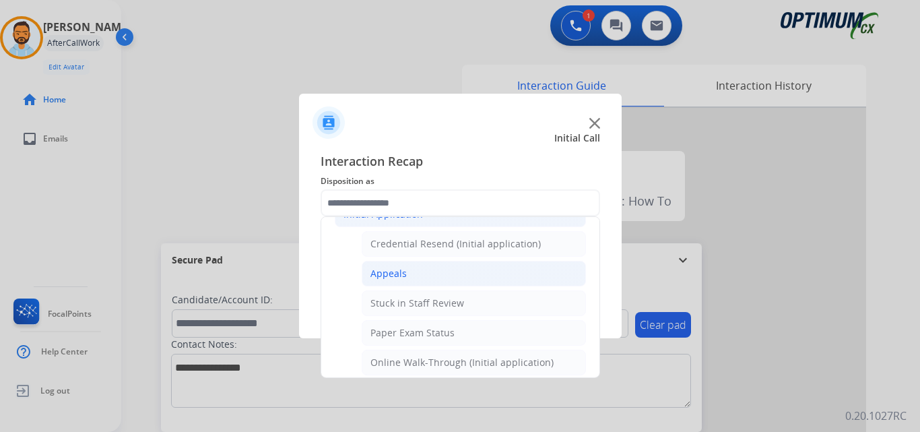
click at [413, 284] on li "Appeals" at bounding box center [474, 274] width 224 height 26
type input "*******"
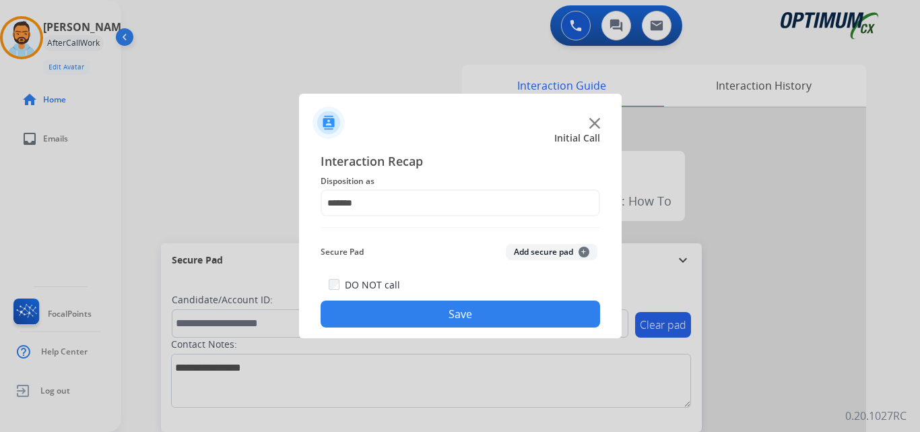
click at [442, 311] on button "Save" at bounding box center [461, 313] width 280 height 27
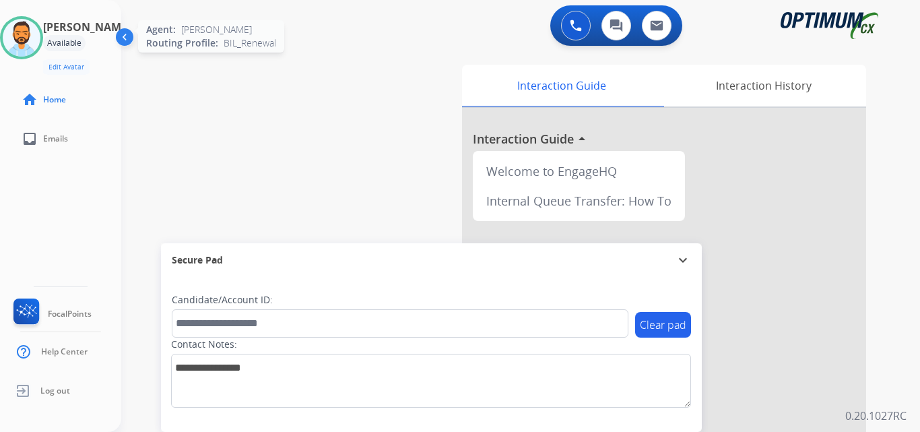
click at [33, 38] on img at bounding box center [22, 38] width 38 height 38
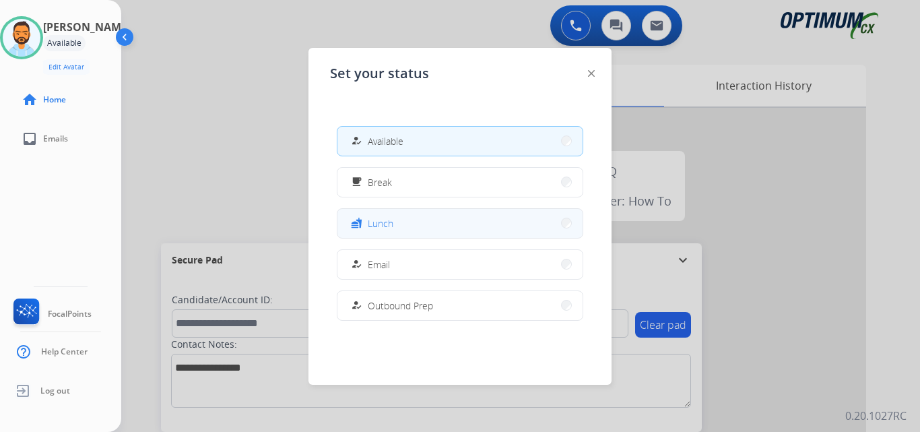
click at [413, 220] on button "fastfood Lunch" at bounding box center [459, 223] width 245 height 29
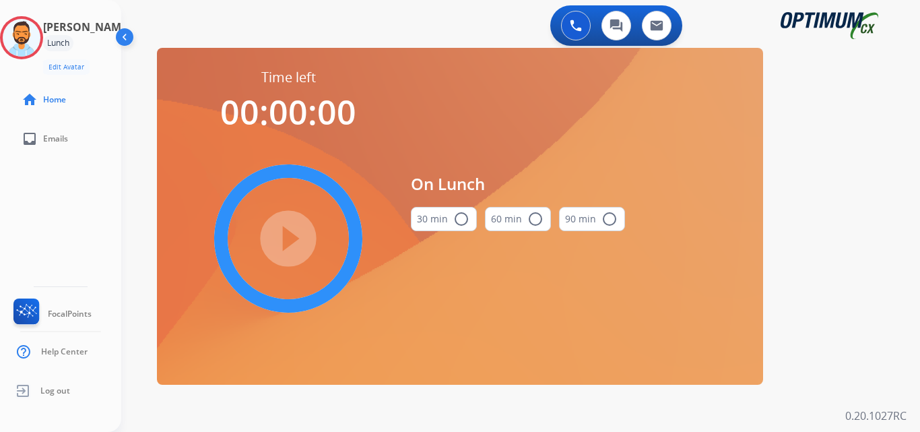
click at [473, 226] on button "30 min radio_button_unchecked" at bounding box center [444, 219] width 66 height 24
click at [296, 234] on mat-icon "play_circle_filled" at bounding box center [288, 238] width 16 height 16
